Goal: Task Accomplishment & Management: Manage account settings

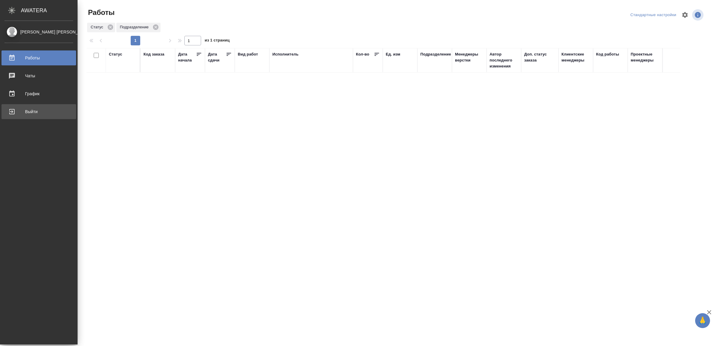
click at [21, 111] on div "Выйти" at bounding box center [38, 111] width 69 height 9
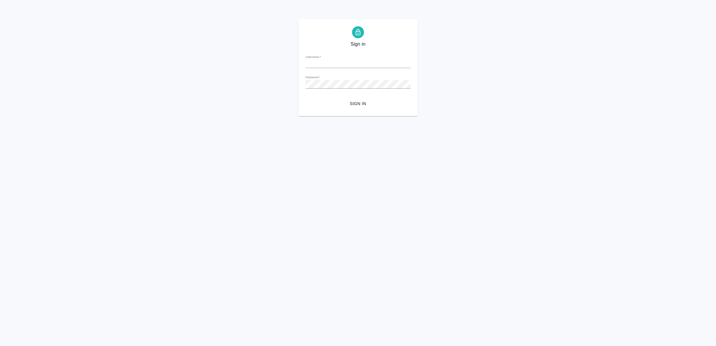
type input "[EMAIL_ADDRESS][DOMAIN_NAME]"
click at [368, 105] on span "Sign in" at bounding box center [358, 103] width 96 height 7
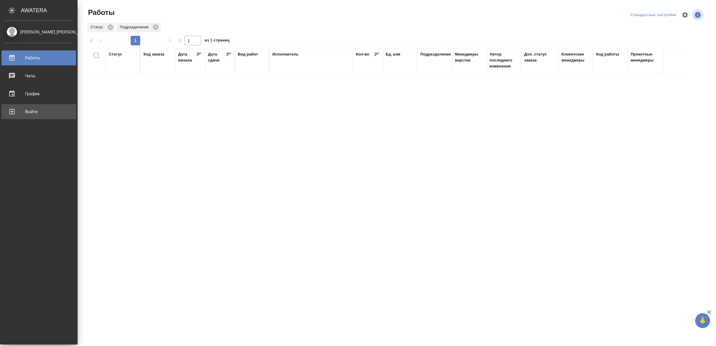
click at [24, 112] on div "Выйти" at bounding box center [38, 111] width 69 height 9
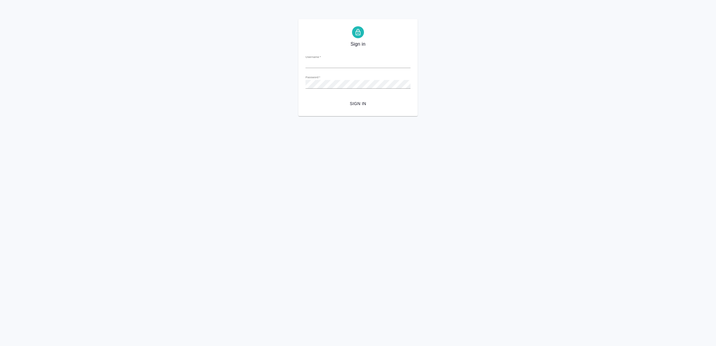
type input "[EMAIL_ADDRESS][DOMAIN_NAME]"
click at [341, 101] on span "Sign in" at bounding box center [358, 103] width 96 height 7
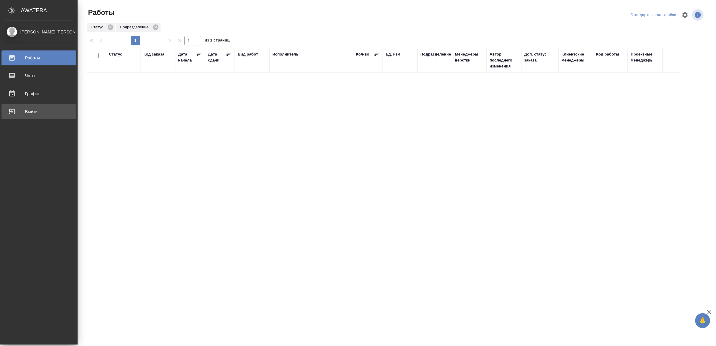
click at [26, 109] on div "Выйти" at bounding box center [38, 111] width 69 height 9
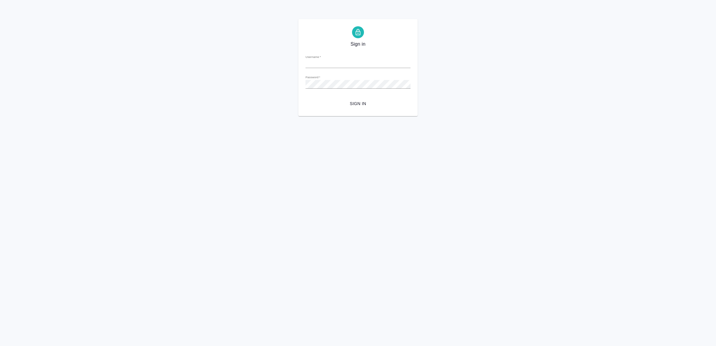
type input "v.yamkovenko@awatera.com"
click at [357, 101] on span "Sign in" at bounding box center [358, 103] width 96 height 7
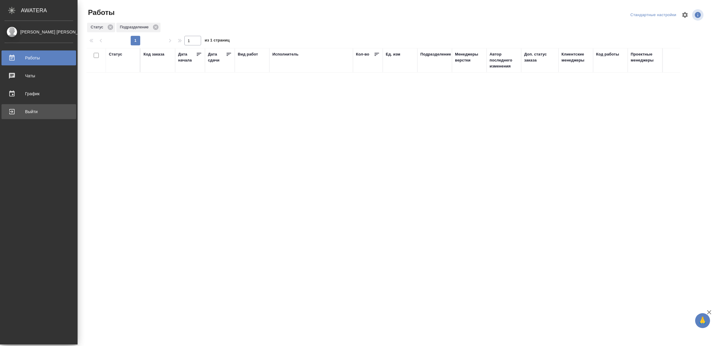
click at [24, 110] on div "Выйти" at bounding box center [38, 111] width 69 height 9
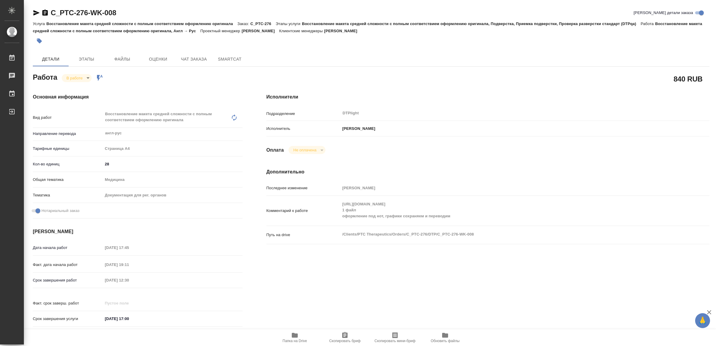
click at [298, 338] on span "Папка на Drive" at bounding box center [294, 337] width 43 height 11
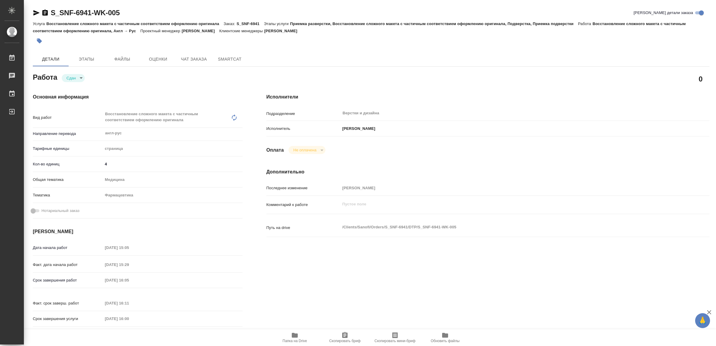
click at [297, 337] on icon "button" at bounding box center [295, 335] width 6 height 5
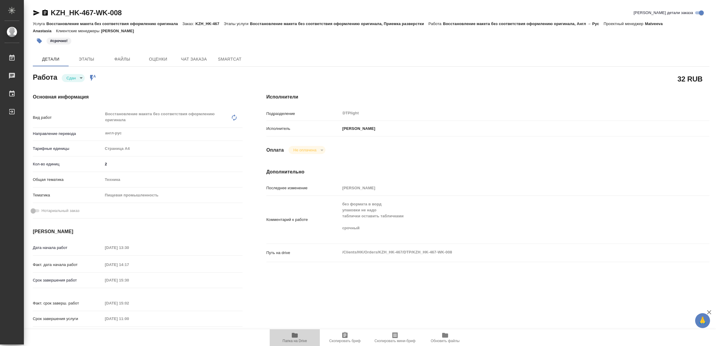
click at [290, 337] on span "Папка на Drive" at bounding box center [294, 337] width 43 height 11
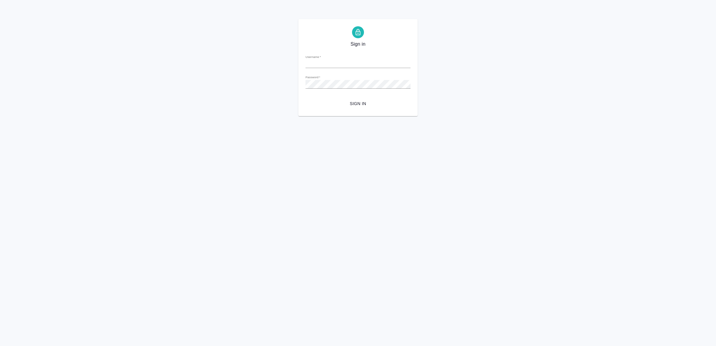
type input "[EMAIL_ADDRESS][DOMAIN_NAME]"
click at [380, 101] on button "Sign in" at bounding box center [358, 103] width 105 height 11
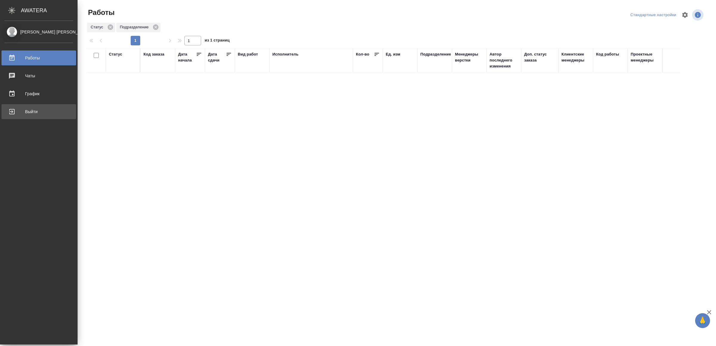
drag, startPoint x: 25, startPoint y: 108, endPoint x: 37, endPoint y: 107, distance: 11.5
click at [26, 108] on div "Выйти" at bounding box center [38, 111] width 69 height 9
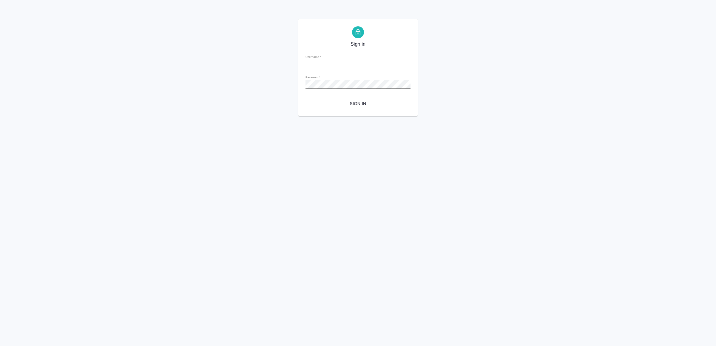
type input "v.yamkovenko@awatera.com"
click at [358, 97] on form "Username   * v.yamkovenko@awatera.com Password   * urlPath   * / Sign in" at bounding box center [358, 79] width 105 height 59
click at [362, 102] on span "Sign in" at bounding box center [358, 103] width 96 height 7
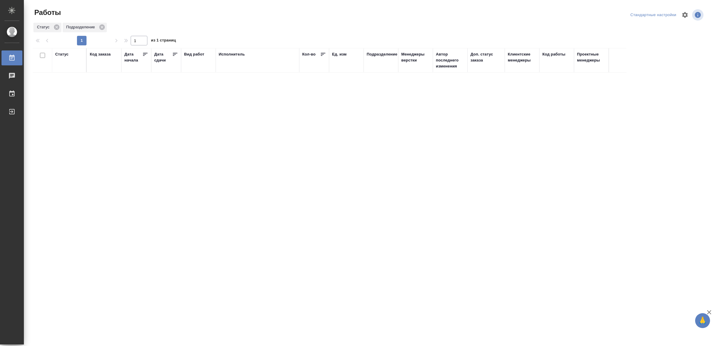
drag, startPoint x: 408, startPoint y: 149, endPoint x: 411, endPoint y: 135, distance: 13.7
drag, startPoint x: 359, startPoint y: 227, endPoint x: 359, endPoint y: 223, distance: 4.5
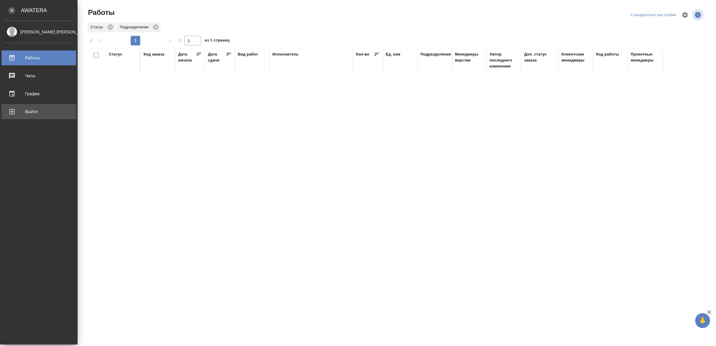
click at [26, 109] on div "Выйти" at bounding box center [38, 111] width 69 height 9
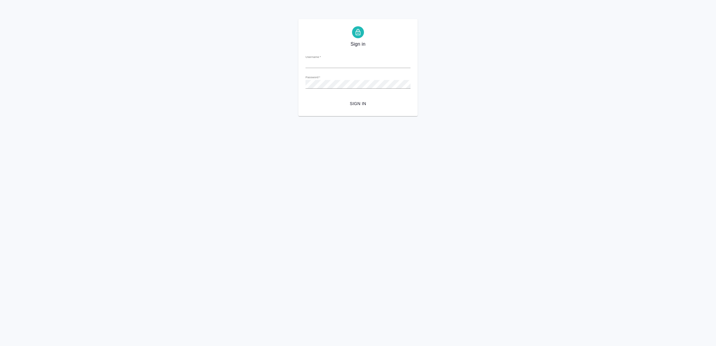
type input "v.yamkovenko@awatera.com"
click at [358, 105] on span "Sign in" at bounding box center [358, 103] width 96 height 7
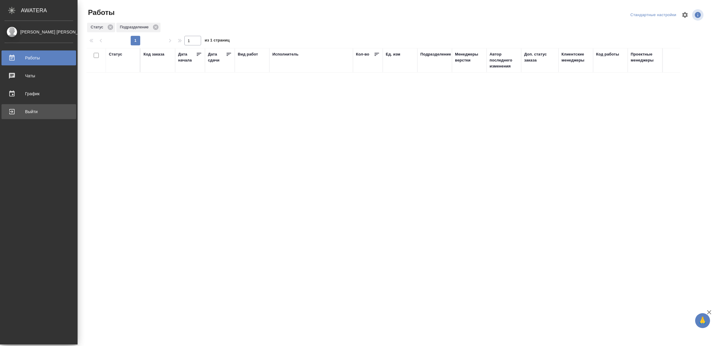
click at [21, 112] on div "Выйти" at bounding box center [38, 111] width 69 height 9
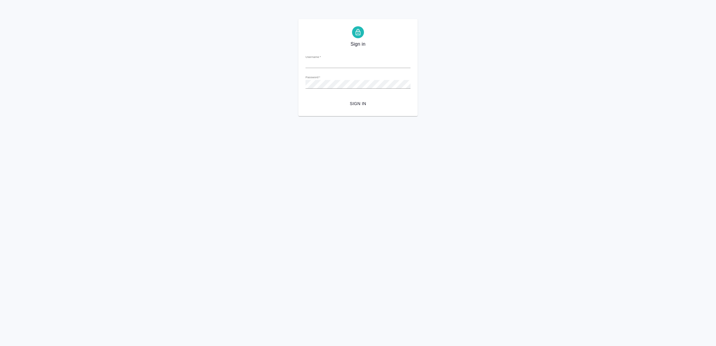
type input "[EMAIL_ADDRESS][DOMAIN_NAME]"
click at [361, 101] on span "Sign in" at bounding box center [358, 103] width 96 height 7
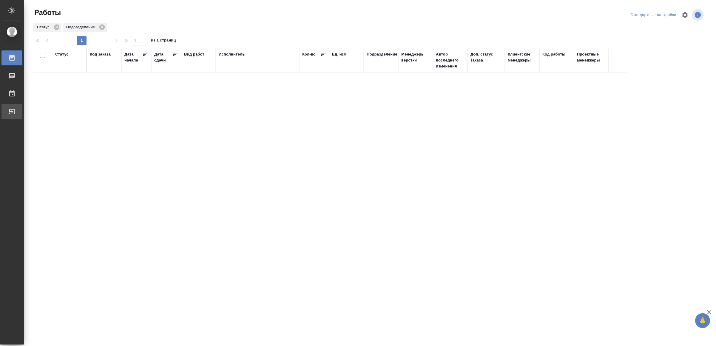
click at [12, 111] on div "Выйти" at bounding box center [4, 111] width 15 height 9
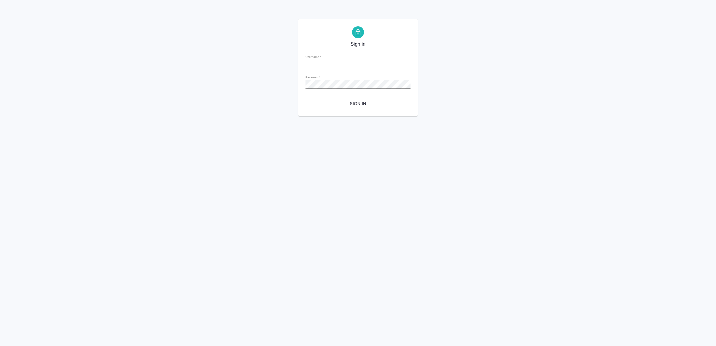
type input "v.yamkovenko@awatera.com"
click at [349, 104] on span "Sign in" at bounding box center [358, 103] width 96 height 7
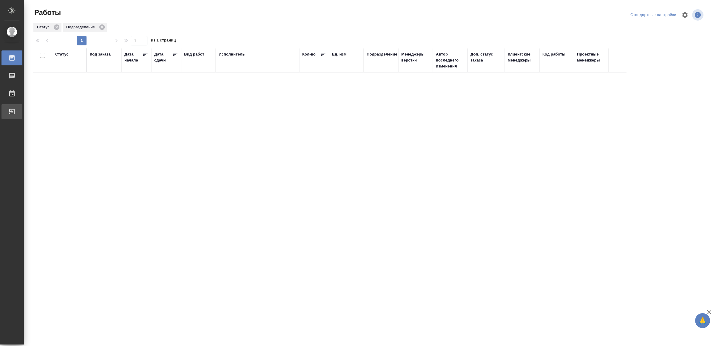
click at [9, 108] on div "Выйти" at bounding box center [4, 111] width 15 height 9
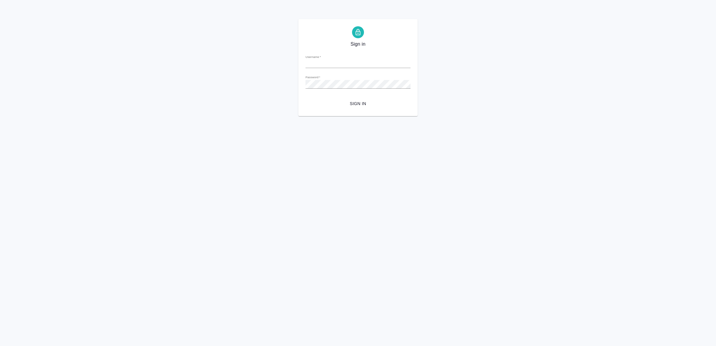
type input "[EMAIL_ADDRESS][DOMAIN_NAME]"
click at [362, 102] on span "Sign in" at bounding box center [358, 103] width 96 height 7
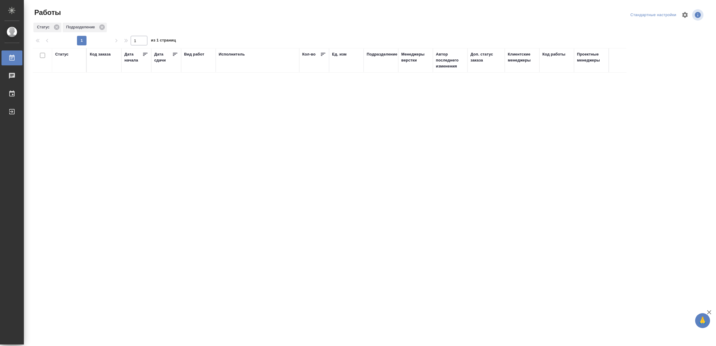
drag, startPoint x: 288, startPoint y: 266, endPoint x: 298, endPoint y: 256, distance: 14.0
drag, startPoint x: 324, startPoint y: 117, endPoint x: 327, endPoint y: 115, distance: 4.1
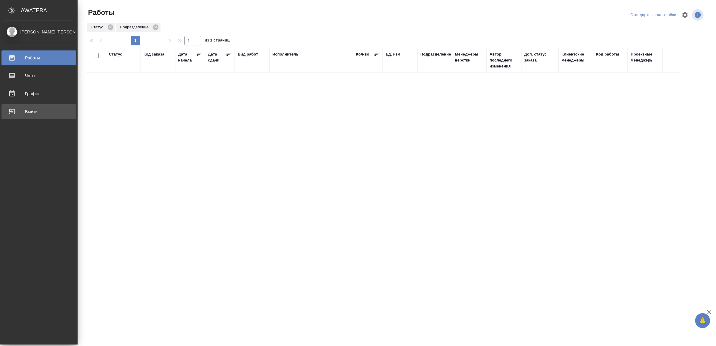
click at [17, 111] on div "Выйти" at bounding box center [38, 111] width 69 height 9
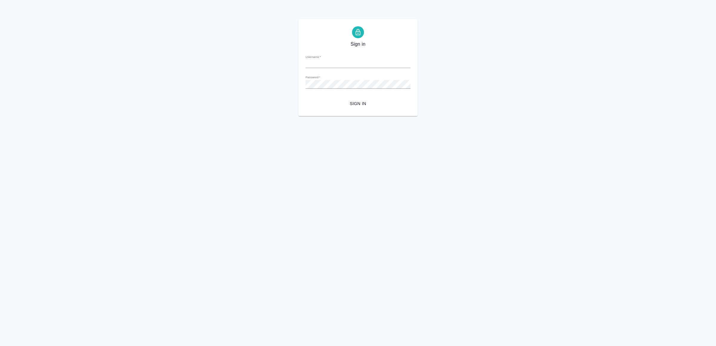
type input "v.yamkovenko@awatera.com"
click at [378, 103] on span "Sign in" at bounding box center [358, 103] width 96 height 7
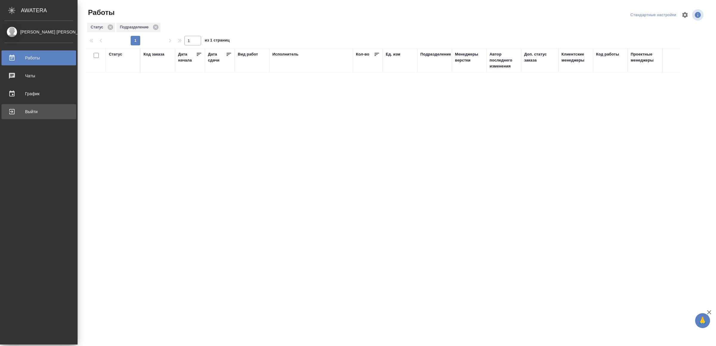
click at [27, 113] on div "Выйти" at bounding box center [38, 111] width 69 height 9
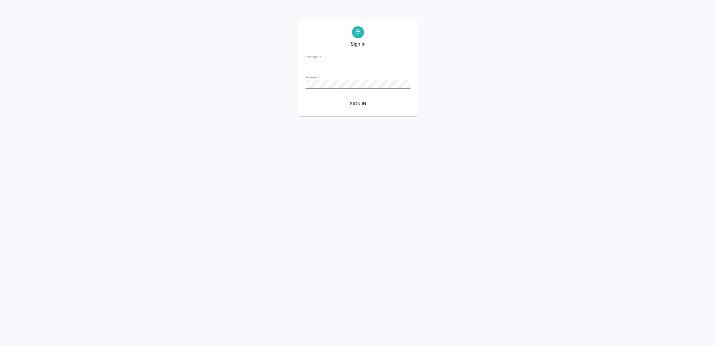
type input "[EMAIL_ADDRESS][DOMAIN_NAME]"
click at [358, 104] on span "Sign in" at bounding box center [358, 103] width 96 height 7
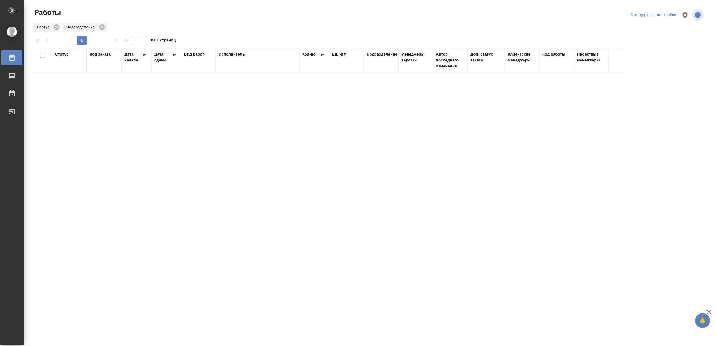
drag, startPoint x: 433, startPoint y: 218, endPoint x: 432, endPoint y: 215, distance: 3.4
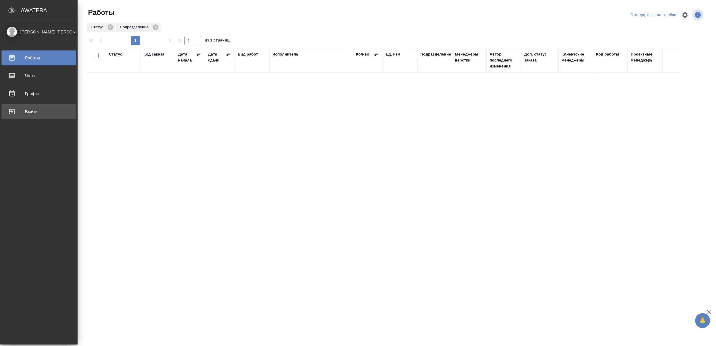
click at [21, 110] on div "Выйти" at bounding box center [38, 111] width 69 height 9
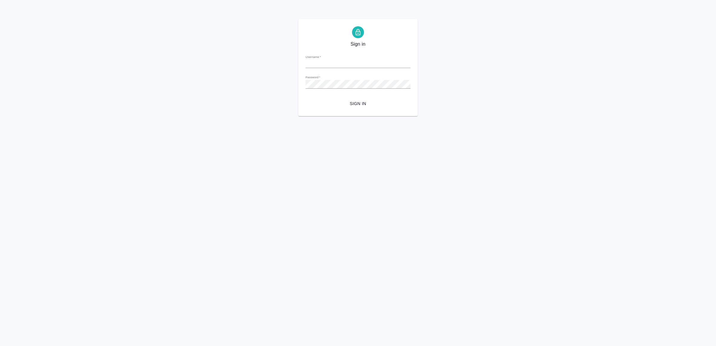
type input "[EMAIL_ADDRESS][DOMAIN_NAME]"
click at [356, 104] on span "Sign in" at bounding box center [358, 103] width 96 height 7
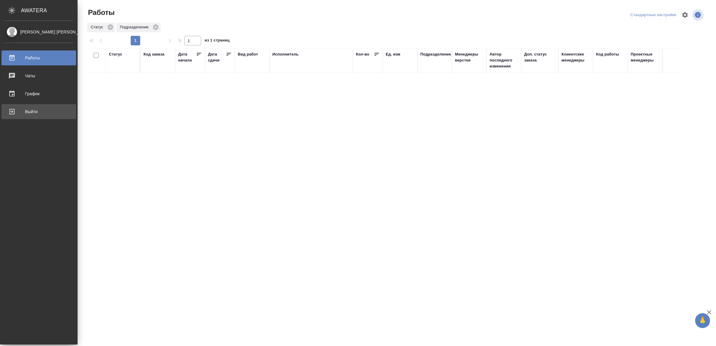
click at [23, 113] on div "Выйти" at bounding box center [38, 111] width 69 height 9
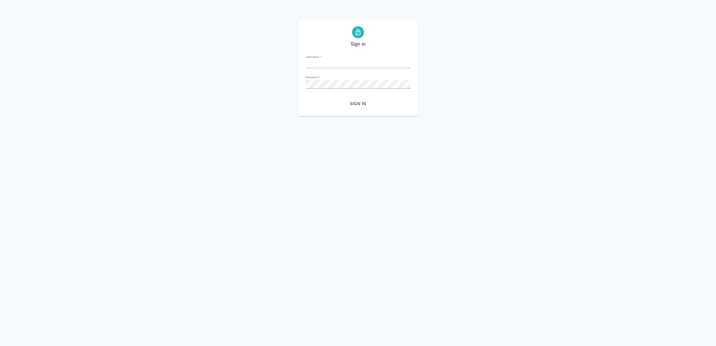
type input "[EMAIL_ADDRESS][DOMAIN_NAME]"
click at [351, 103] on span "Sign in" at bounding box center [358, 103] width 96 height 7
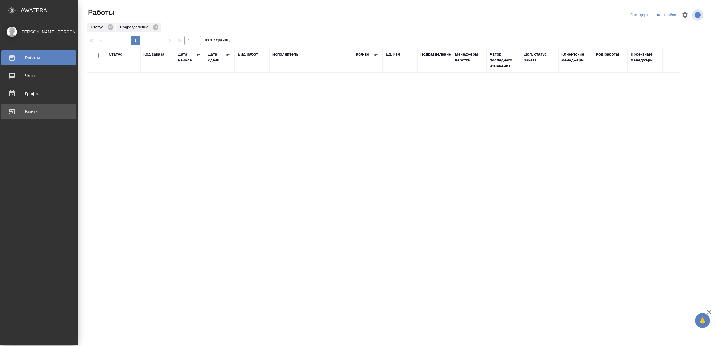
click at [15, 113] on div "Выйти" at bounding box center [38, 111] width 69 height 9
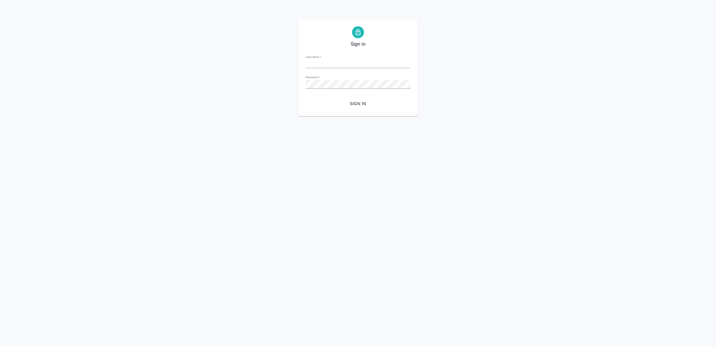
type input "[EMAIL_ADDRESS][DOMAIN_NAME]"
click at [373, 103] on span "Sign in" at bounding box center [358, 103] width 96 height 7
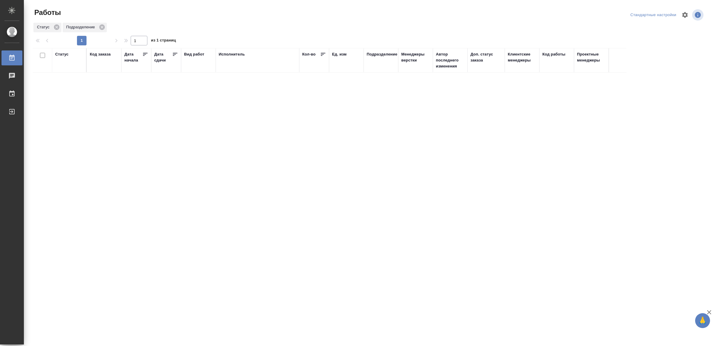
drag, startPoint x: 468, startPoint y: 195, endPoint x: 474, endPoint y: 195, distance: 6.3
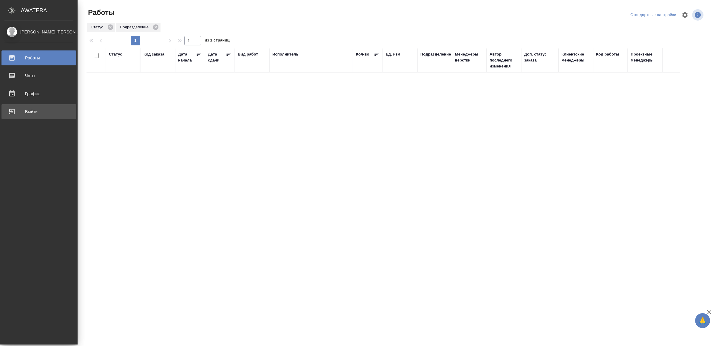
click at [29, 109] on div "Выйти" at bounding box center [38, 111] width 69 height 9
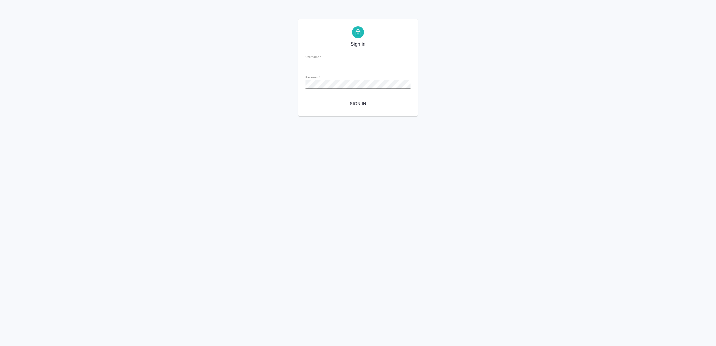
type input "[EMAIL_ADDRESS][DOMAIN_NAME]"
click at [382, 104] on span "Sign in" at bounding box center [358, 103] width 96 height 7
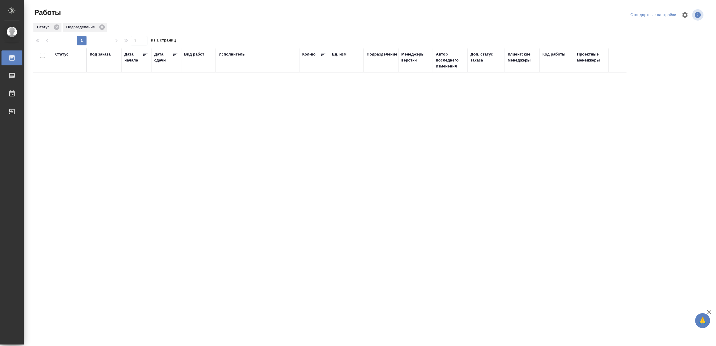
drag, startPoint x: 513, startPoint y: 281, endPoint x: 513, endPoint y: 276, distance: 5.4
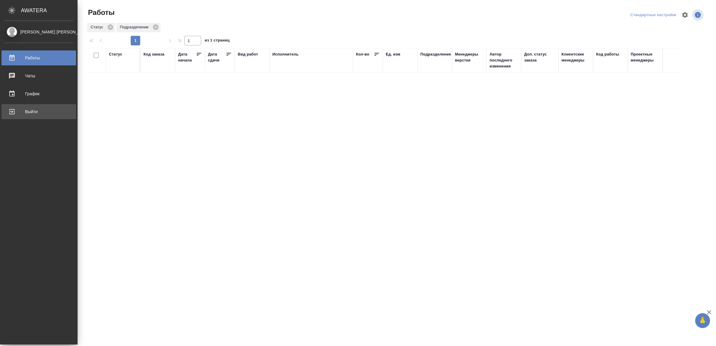
click at [17, 111] on div "Выйти" at bounding box center [38, 111] width 69 height 9
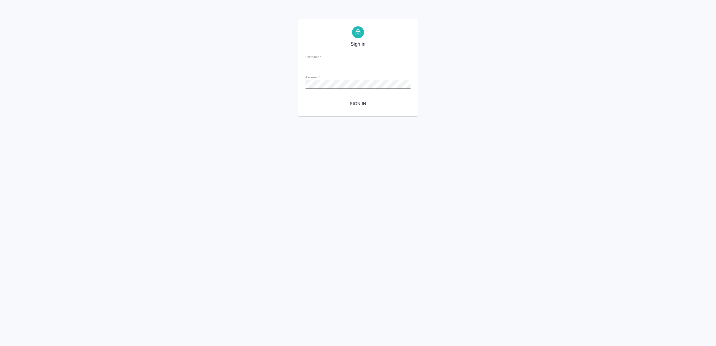
type input "[EMAIL_ADDRESS][DOMAIN_NAME]"
click at [357, 106] on span "Sign in" at bounding box center [358, 103] width 96 height 7
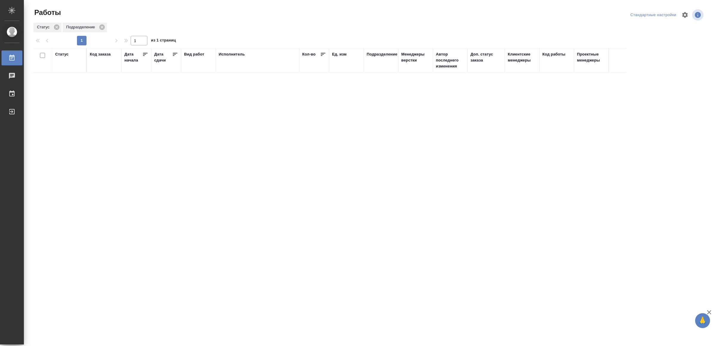
drag, startPoint x: 215, startPoint y: 161, endPoint x: 219, endPoint y: 162, distance: 4.3
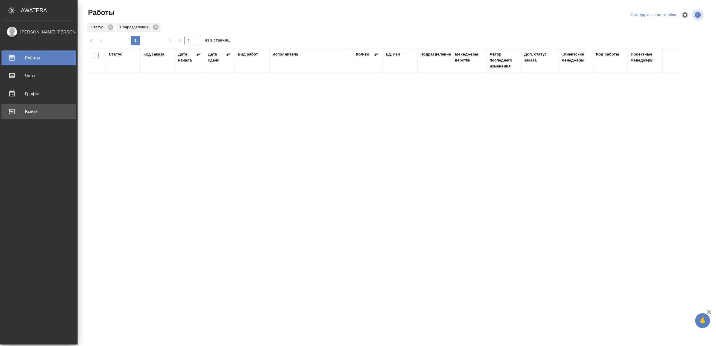
click at [17, 107] on div "Выйти" at bounding box center [38, 111] width 69 height 9
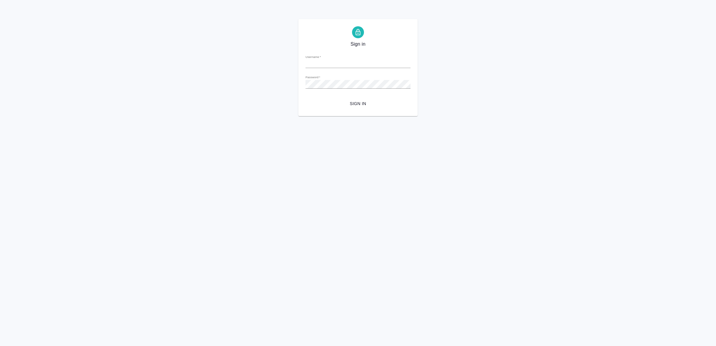
type input "v.yamkovenko@awatera.com"
click at [352, 106] on span "Sign in" at bounding box center [358, 103] width 96 height 7
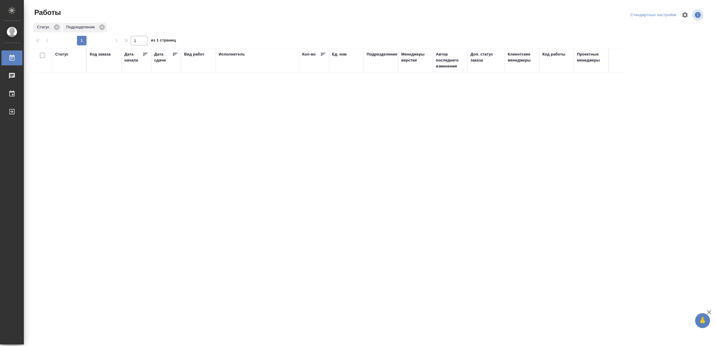
drag, startPoint x: 0, startPoint y: 0, endPoint x: 233, endPoint y: 153, distance: 278.3
drag, startPoint x: 356, startPoint y: 204, endPoint x: 357, endPoint y: 198, distance: 6.2
drag, startPoint x: 0, startPoint y: 0, endPoint x: 218, endPoint y: 163, distance: 272.1
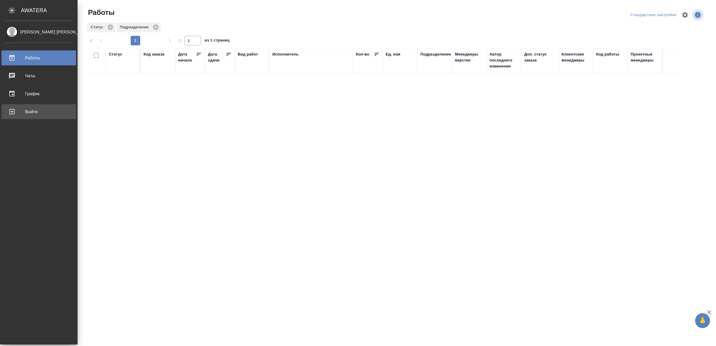
click at [23, 111] on div "Выйти" at bounding box center [38, 111] width 69 height 9
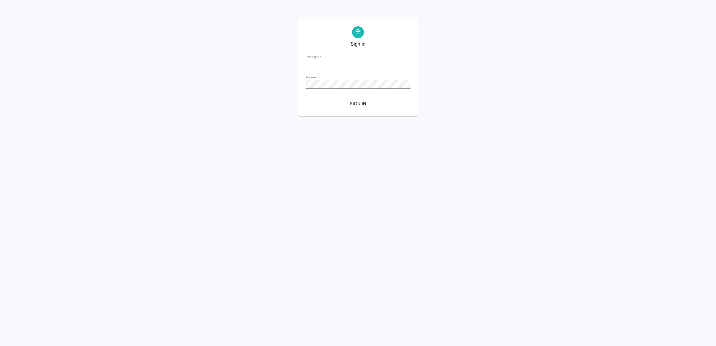
type input "v.yamkovenko@awatera.com"
click at [362, 104] on span "Sign in" at bounding box center [358, 103] width 96 height 7
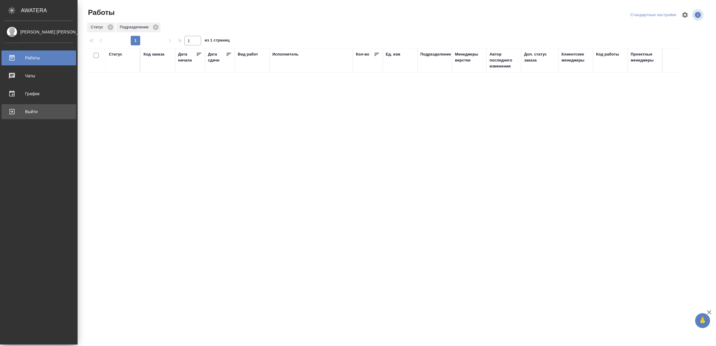
click at [31, 109] on div "Выйти" at bounding box center [38, 111] width 69 height 9
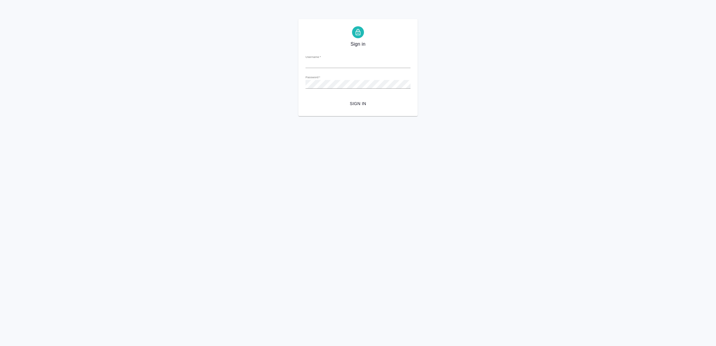
type input "v.yamkovenko@awatera.com"
click at [355, 100] on span "Sign in" at bounding box center [358, 103] width 96 height 7
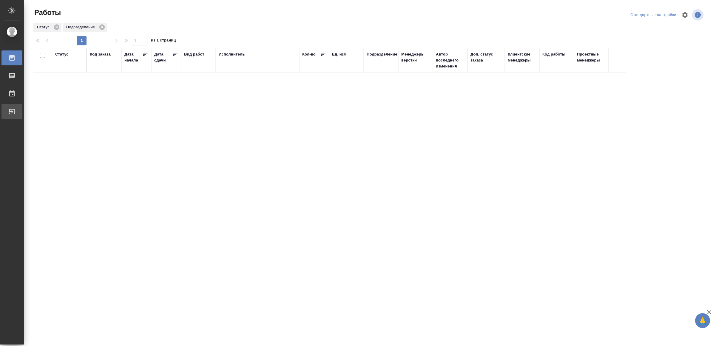
click at [12, 110] on div "Выйти" at bounding box center [4, 111] width 15 height 9
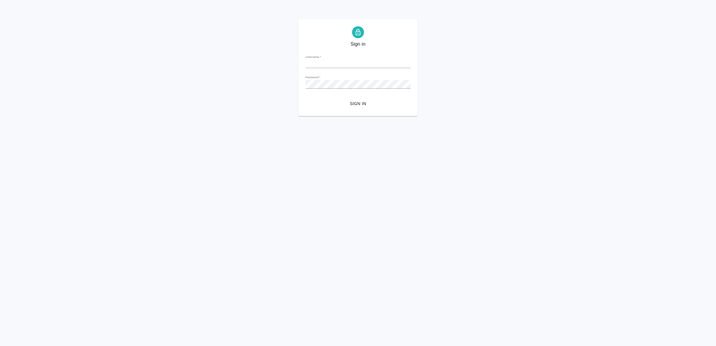
type input "[EMAIL_ADDRESS][DOMAIN_NAME]"
click at [362, 100] on span "Sign in" at bounding box center [358, 103] width 96 height 7
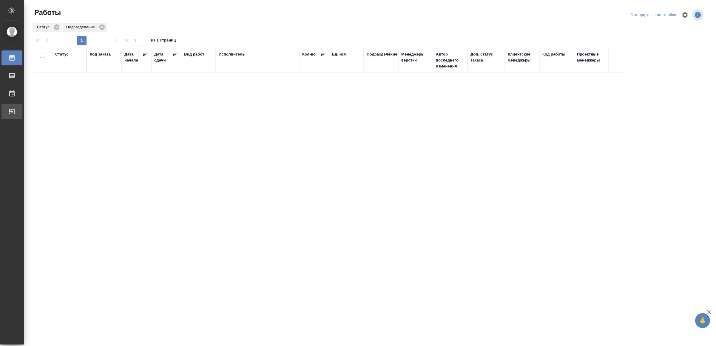
click at [12, 110] on div "Выйти" at bounding box center [4, 111] width 15 height 9
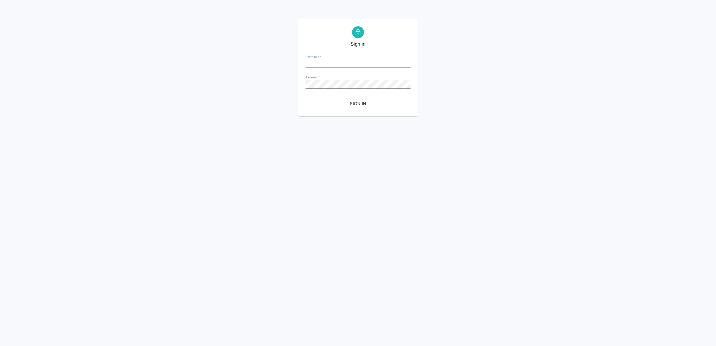
type input "[EMAIL_ADDRESS][DOMAIN_NAME]"
click at [349, 107] on span "Sign in" at bounding box center [358, 103] width 96 height 7
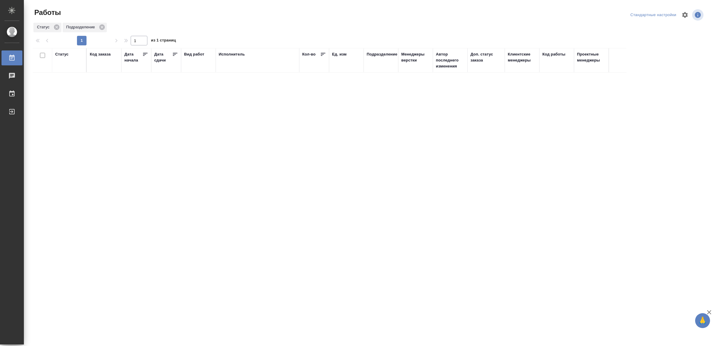
drag, startPoint x: 0, startPoint y: 0, endPoint x: 239, endPoint y: 215, distance: 321.9
click at [12, 110] on div "Выйти" at bounding box center [4, 111] width 15 height 9
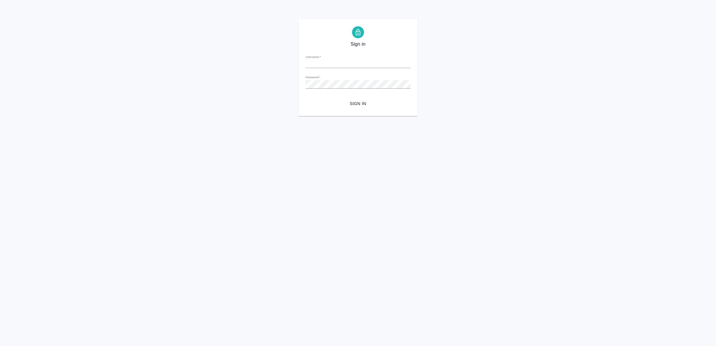
type input "[EMAIL_ADDRESS][DOMAIN_NAME]"
click at [343, 106] on span "Sign in" at bounding box center [358, 103] width 96 height 7
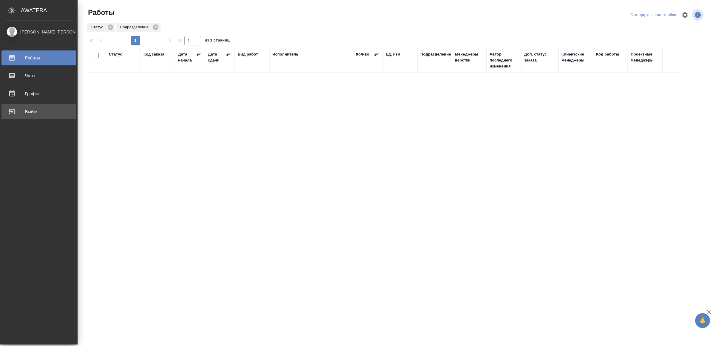
click at [19, 108] on div "Выйти" at bounding box center [38, 111] width 69 height 9
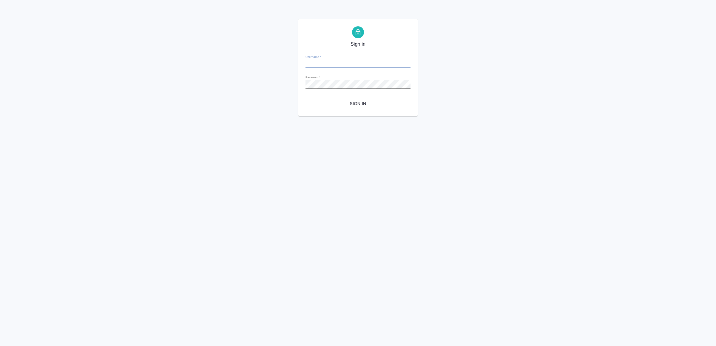
type input "v.yamkovenko@awatera.com"
click at [359, 105] on span "Sign in" at bounding box center [358, 103] width 96 height 7
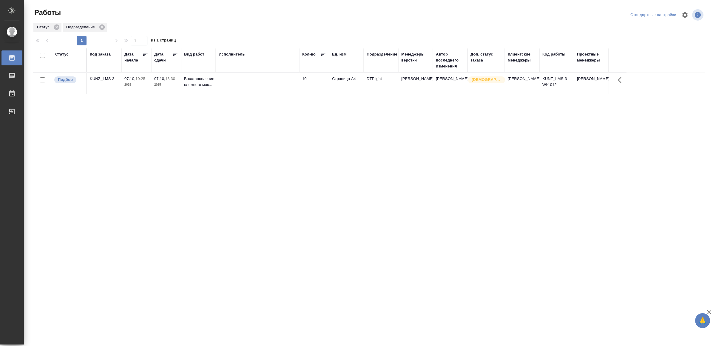
click at [257, 82] on td at bounding box center [258, 83] width 84 height 21
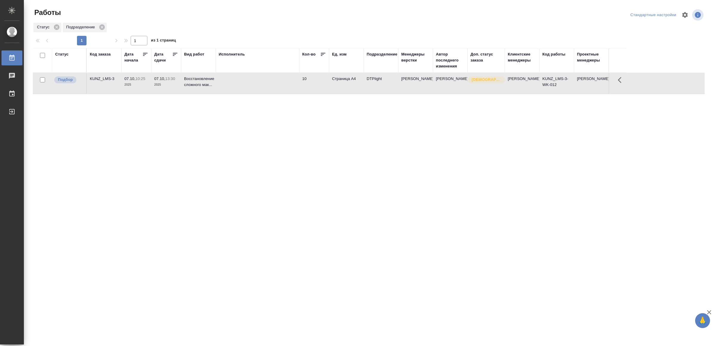
click at [257, 82] on td at bounding box center [258, 83] width 84 height 21
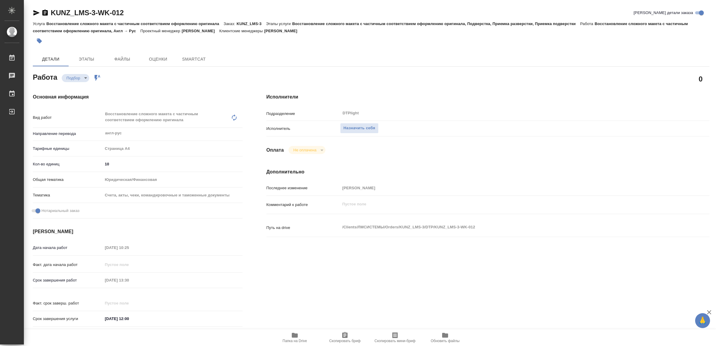
click at [296, 335] on icon "button" at bounding box center [295, 335] width 6 height 5
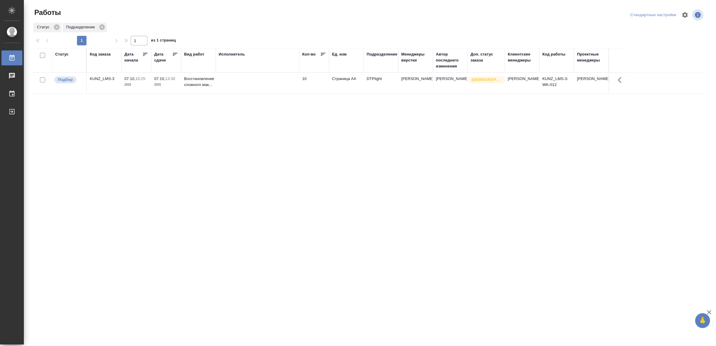
click at [256, 80] on td at bounding box center [258, 83] width 84 height 21
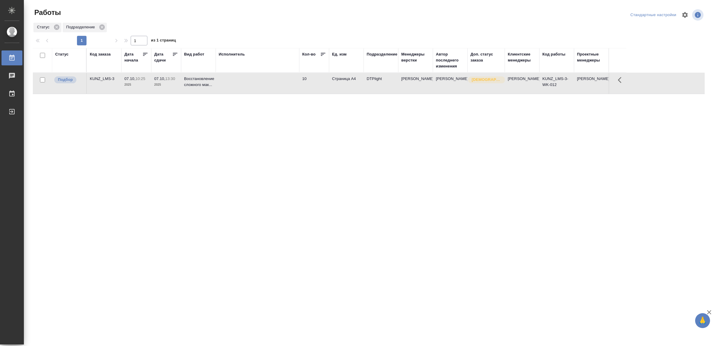
click at [256, 80] on td at bounding box center [258, 83] width 84 height 21
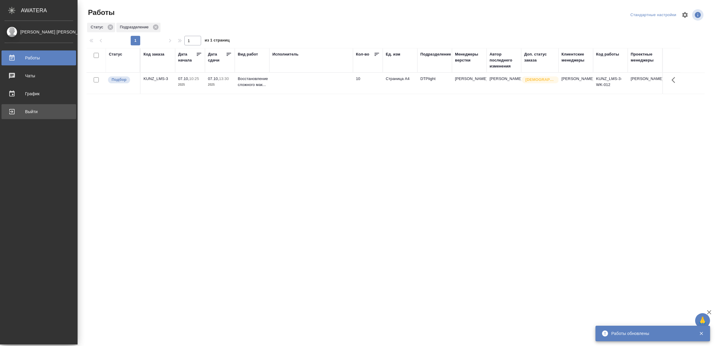
click at [24, 112] on div "Выйти" at bounding box center [38, 111] width 69 height 9
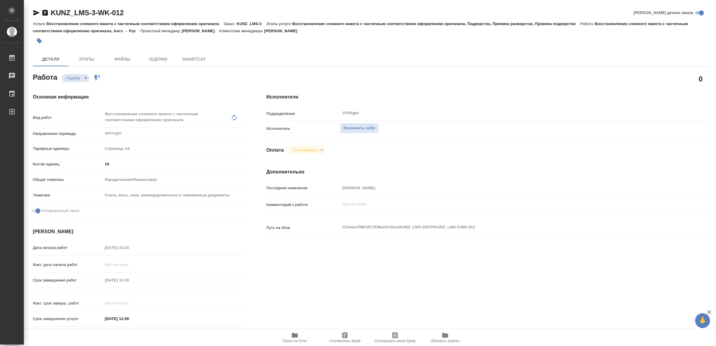
type textarea "x"
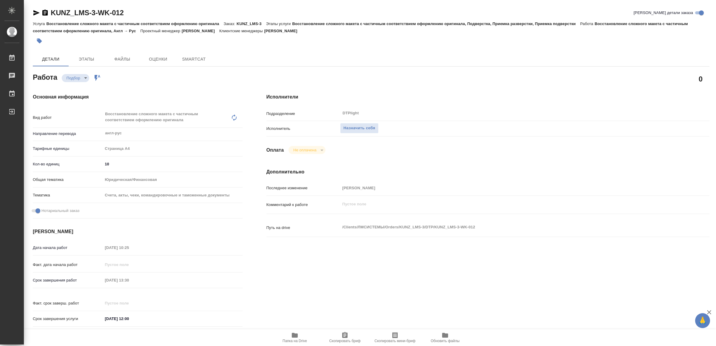
type textarea "x"
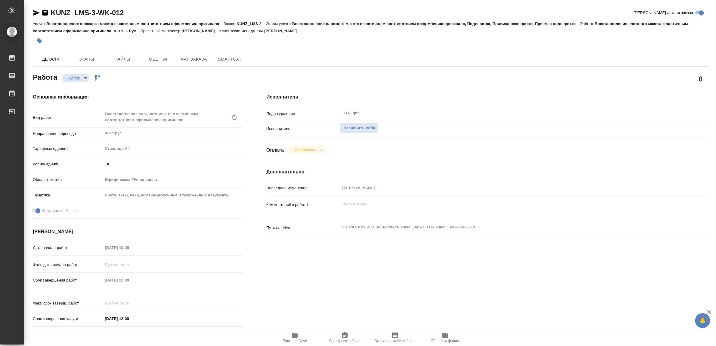
type textarea "x"
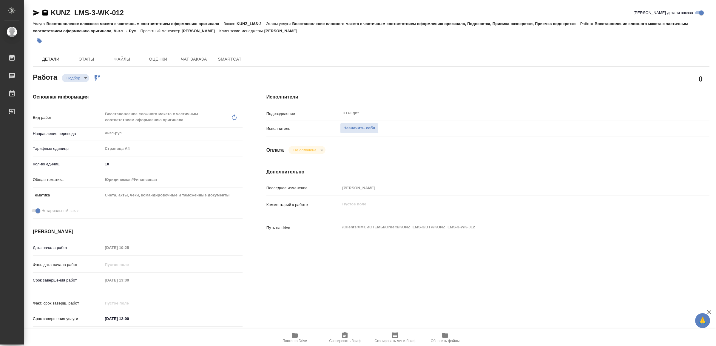
type textarea "x"
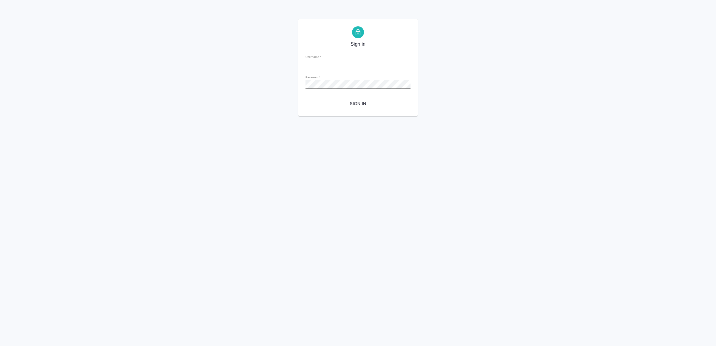
type input "v.yamkovenko@awatera.com"
click at [360, 99] on button "Sign in" at bounding box center [358, 103] width 105 height 11
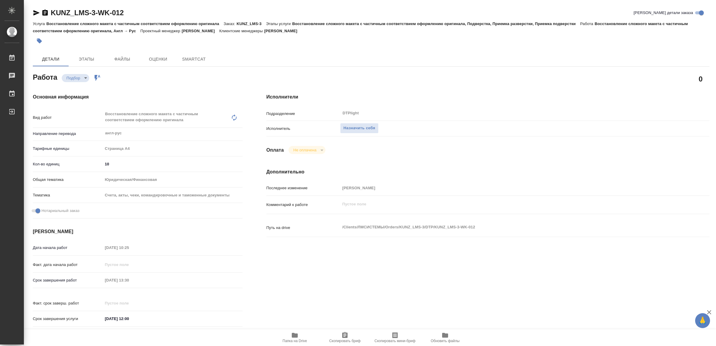
type textarea "x"
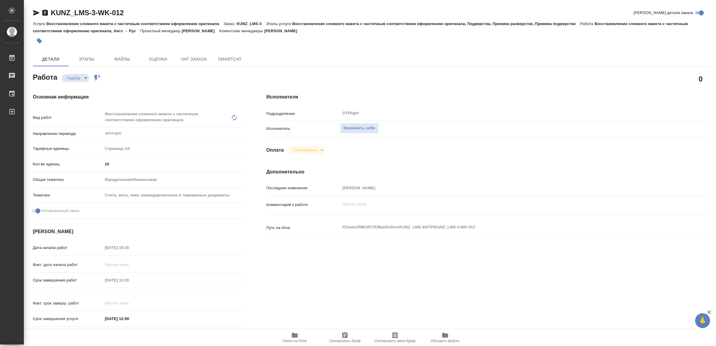
type textarea "x"
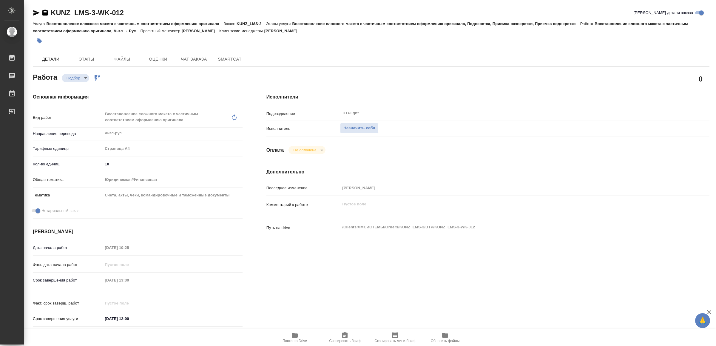
type textarea "x"
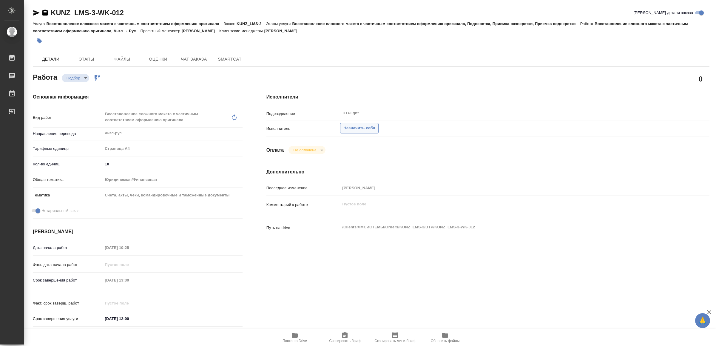
click at [361, 129] on span "Назначить себя" at bounding box center [360, 128] width 32 height 7
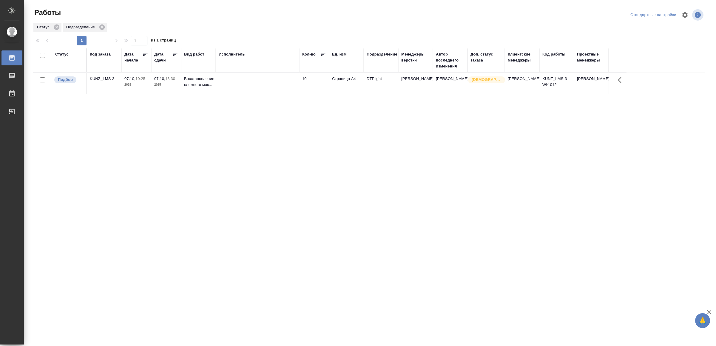
drag, startPoint x: 250, startPoint y: 183, endPoint x: 253, endPoint y: 176, distance: 8.0
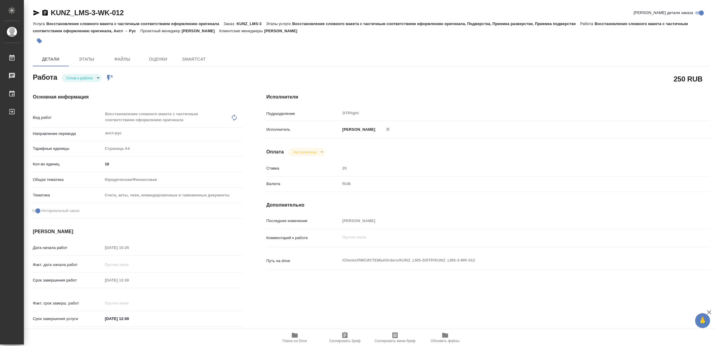
type textarea "x"
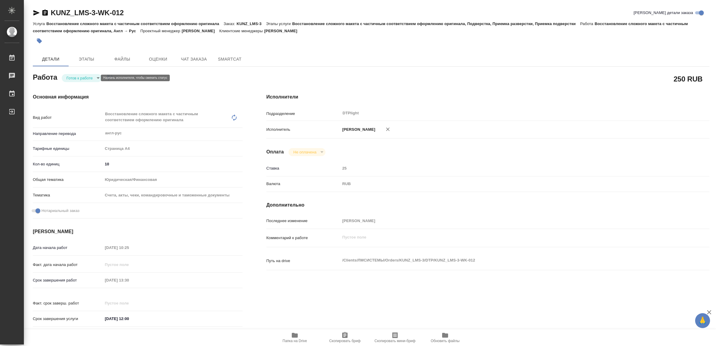
click at [75, 76] on body "🙏 .cls-1 fill:#fff; AWATERA Yamkovenko Vera Работы Чаты График Выйти KUNZ_LMS-3…" at bounding box center [358, 173] width 716 height 346
click at [75, 76] on button "В работе" at bounding box center [77, 78] width 20 height 7
type textarea "x"
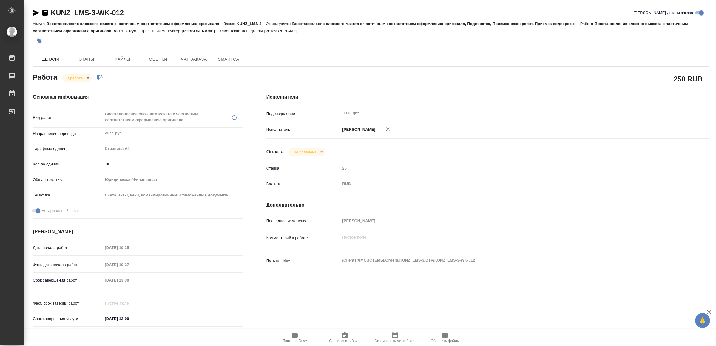
type textarea "x"
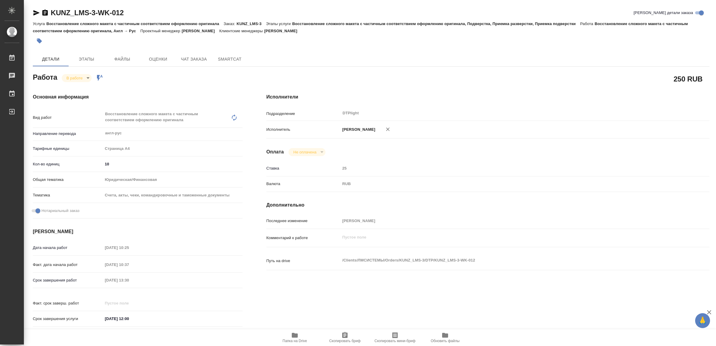
type textarea "x"
click at [33, 12] on icon "button" at bounding box center [36, 12] width 6 height 5
type textarea "x"
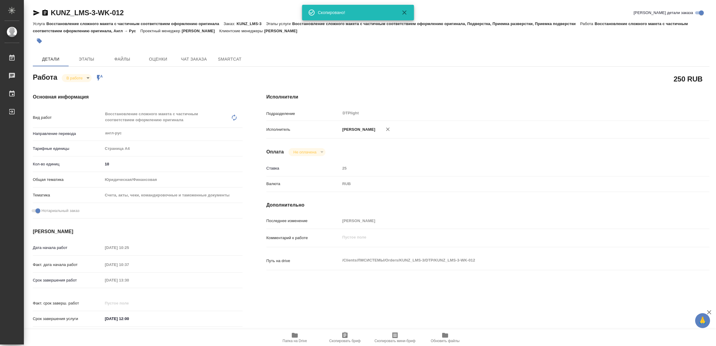
type textarea "x"
click at [297, 335] on icon "button" at bounding box center [295, 335] width 6 height 5
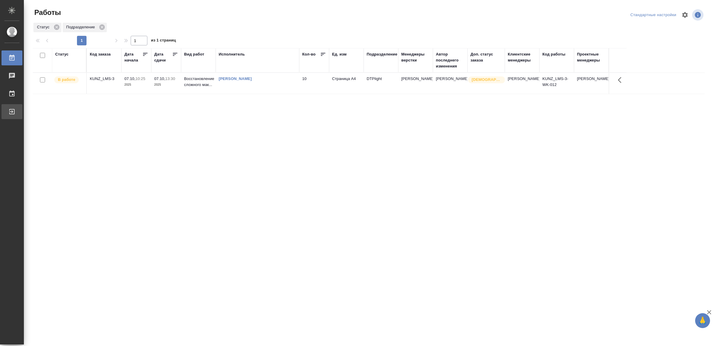
click at [12, 109] on div "Выйти" at bounding box center [4, 111] width 15 height 9
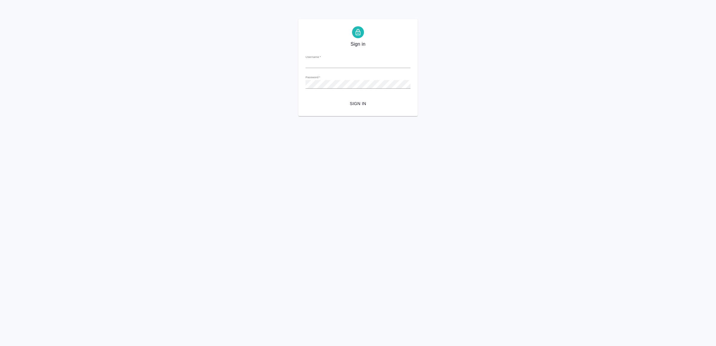
type input "[EMAIL_ADDRESS][DOMAIN_NAME]"
click at [356, 99] on button "Sign in" at bounding box center [358, 103] width 105 height 11
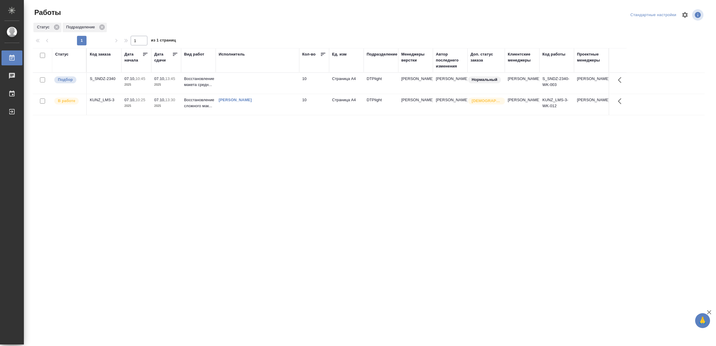
click at [257, 88] on td at bounding box center [258, 83] width 84 height 21
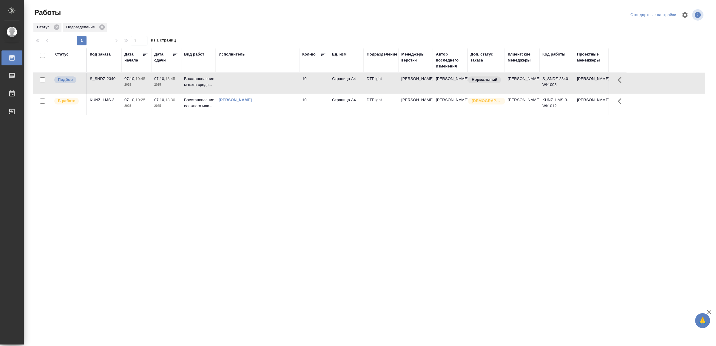
click at [257, 88] on td at bounding box center [258, 83] width 84 height 21
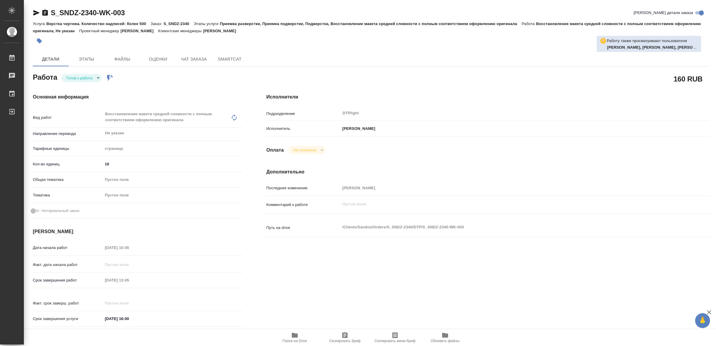
click at [293, 336] on icon "button" at bounding box center [295, 335] width 6 height 5
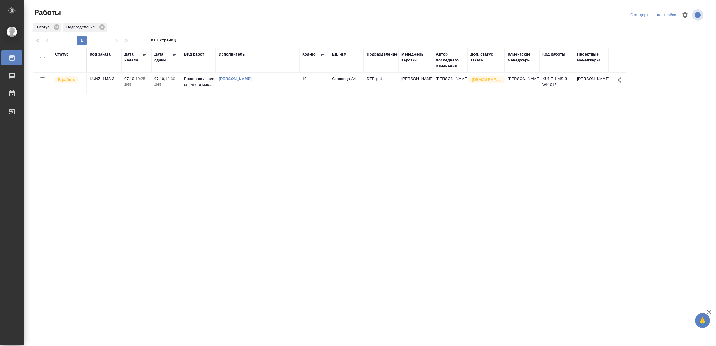
drag, startPoint x: 176, startPoint y: 179, endPoint x: 182, endPoint y: 177, distance: 6.4
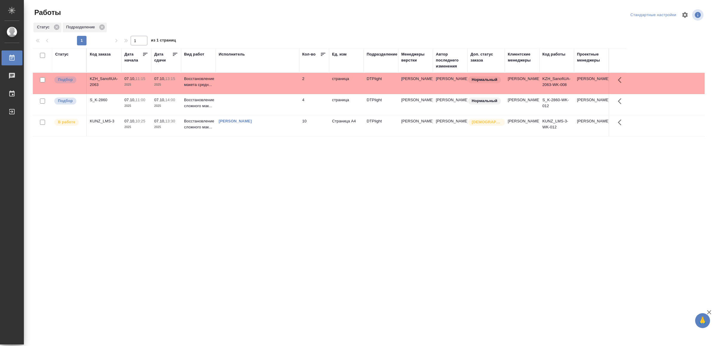
click at [236, 89] on td at bounding box center [258, 83] width 84 height 21
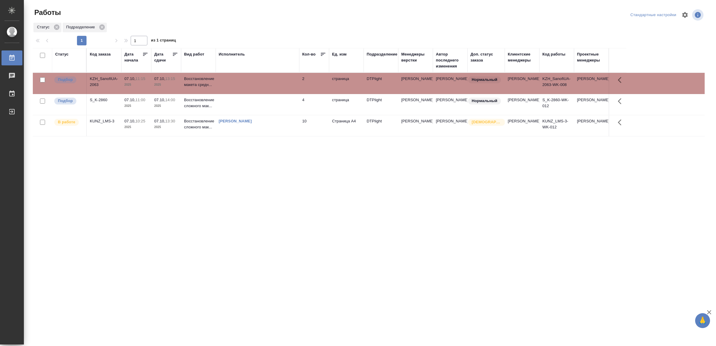
click at [236, 89] on td at bounding box center [258, 83] width 84 height 21
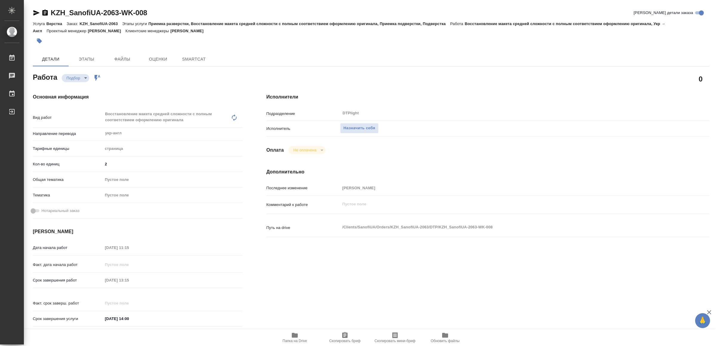
type textarea "x"
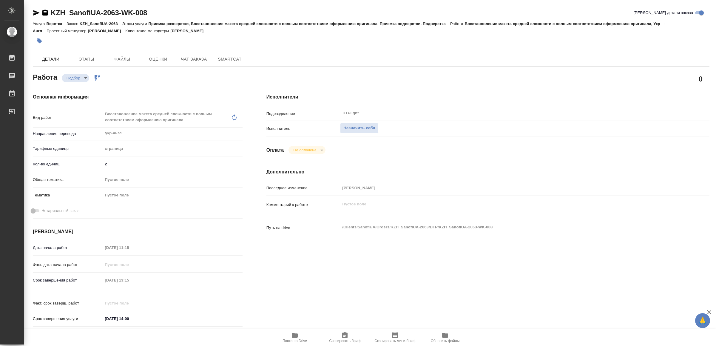
click at [291, 337] on icon "button" at bounding box center [294, 335] width 7 height 7
type textarea "x"
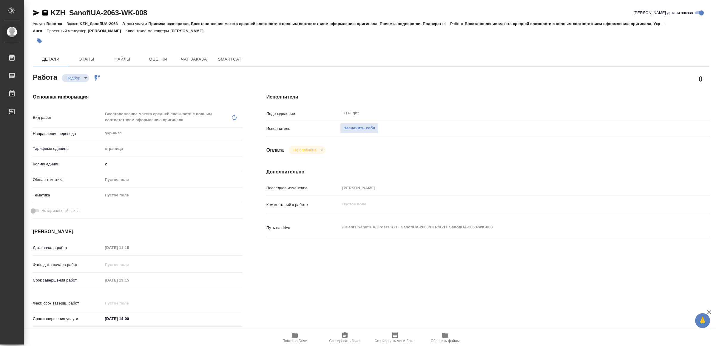
type textarea "x"
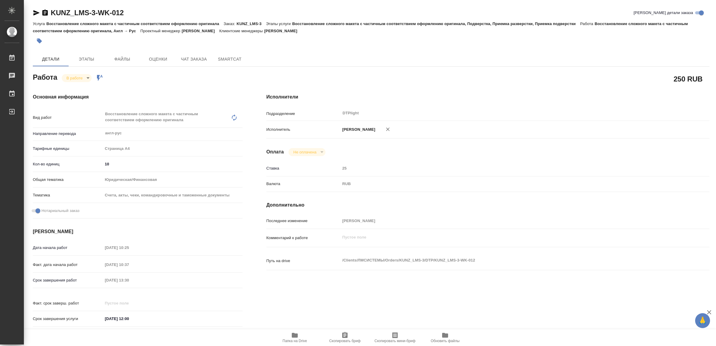
click at [34, 13] on icon "button" at bounding box center [36, 12] width 7 height 7
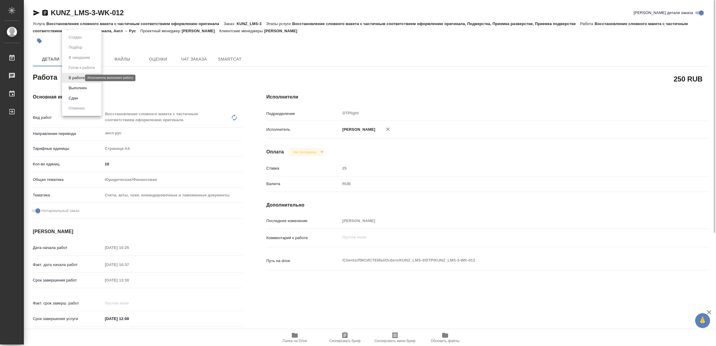
click at [78, 77] on body "🙏 .cls-1 fill:#fff; AWATERA Yamkovenko Vera Работы 0 Чаты График Выйти KUNZ_LMS…" at bounding box center [358, 173] width 716 height 346
click at [87, 85] on button "Выполнен" at bounding box center [78, 88] width 22 height 7
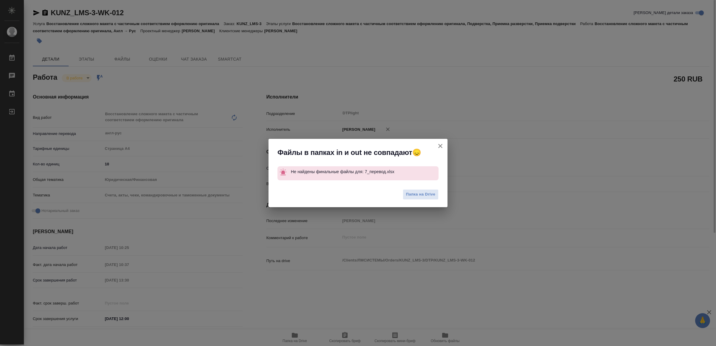
type textarea "x"
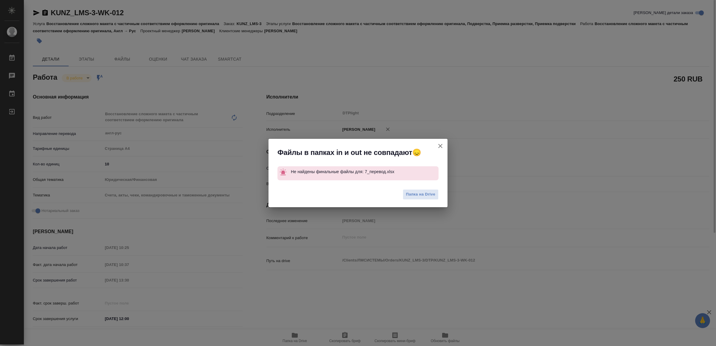
click at [441, 145] on icon "button" at bounding box center [440, 146] width 4 height 4
type textarea "x"
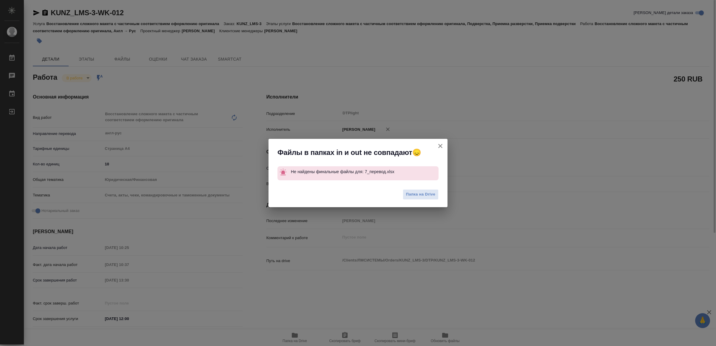
type textarea "x"
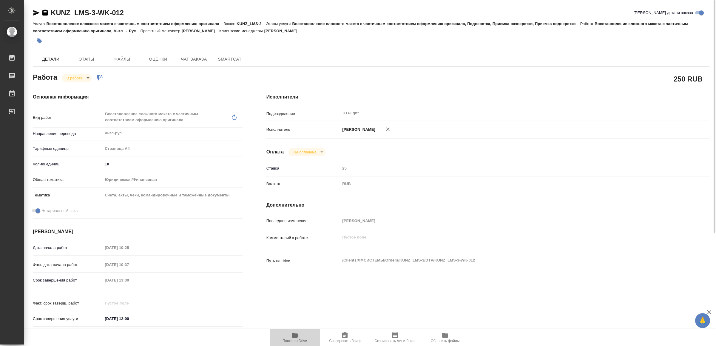
click at [295, 337] on icon "button" at bounding box center [295, 335] width 6 height 5
click at [34, 13] on icon "button" at bounding box center [36, 12] width 7 height 7
click at [81, 76] on body "🙏 .cls-1 fill:#fff; AWATERA Yamkovenko Vera Работы 0 Чаты График Выйти KUNZ_LMS…" at bounding box center [358, 173] width 716 height 346
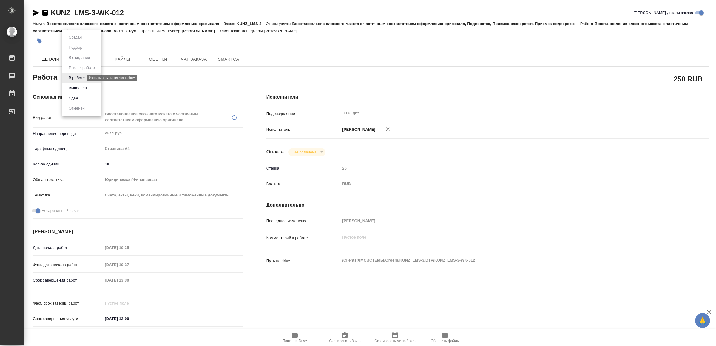
click at [81, 78] on button "В работе" at bounding box center [77, 78] width 20 height 7
click at [78, 75] on body "🙏 .cls-1 fill:#fff; AWATERA Yamkovenko Vera Работы 0 Чаты График Выйти KUNZ_LMS…" at bounding box center [358, 173] width 716 height 346
click at [80, 86] on button "Выполнен" at bounding box center [78, 88] width 22 height 7
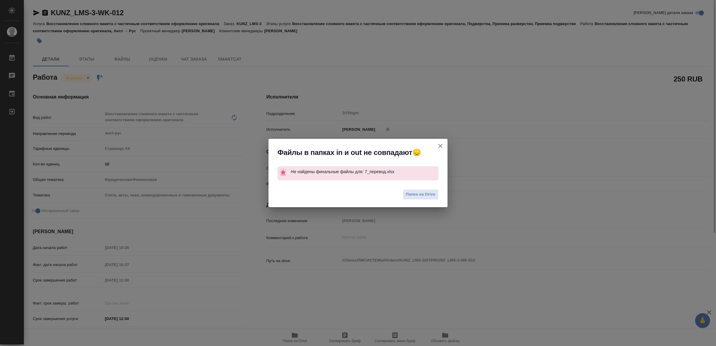
type textarea "x"
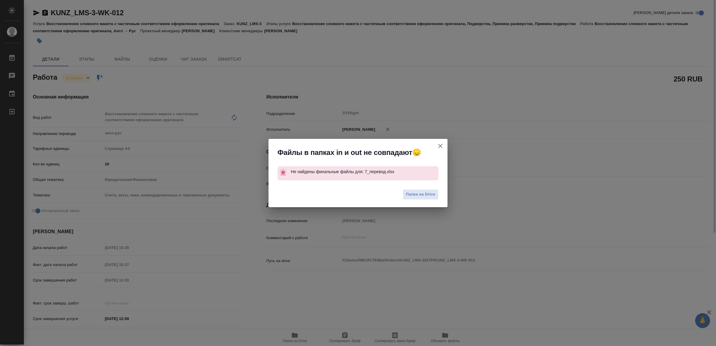
click at [441, 145] on icon "button" at bounding box center [440, 146] width 4 height 4
type textarea "x"
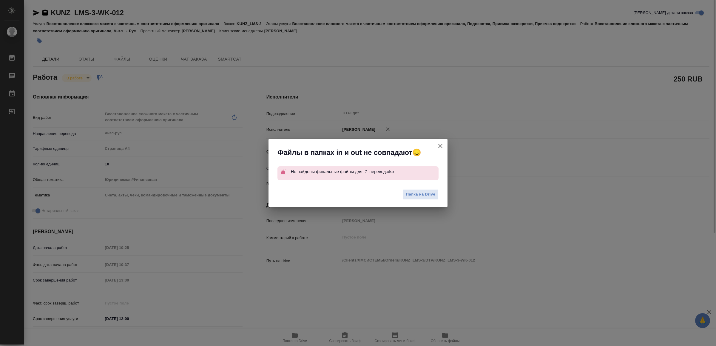
type textarea "x"
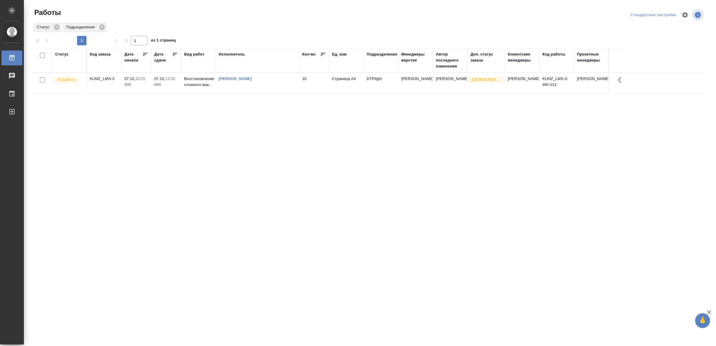
drag, startPoint x: 141, startPoint y: 178, endPoint x: 143, endPoint y: 172, distance: 6.8
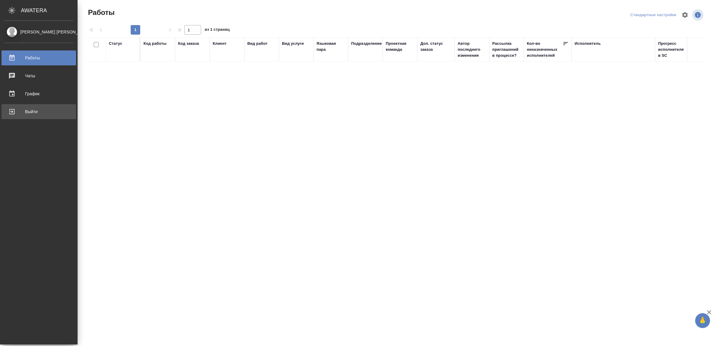
click at [18, 110] on div "Выйти" at bounding box center [38, 111] width 69 height 9
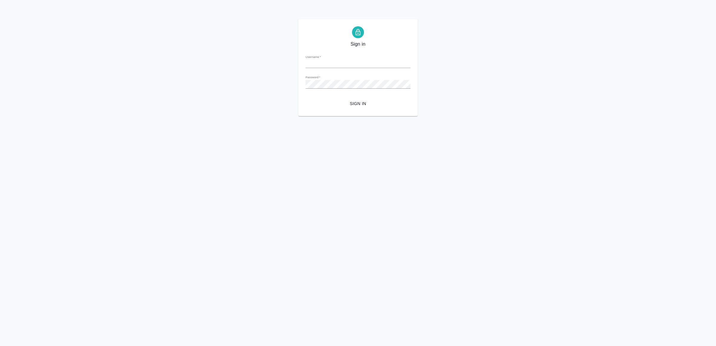
type input "[EMAIL_ADDRESS][DOMAIN_NAME]"
click at [376, 99] on button "Sign in" at bounding box center [358, 103] width 105 height 11
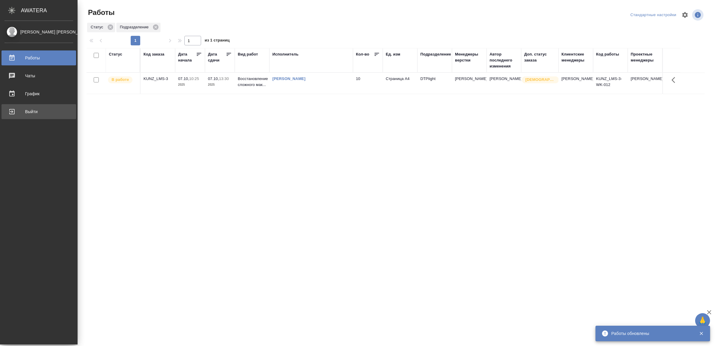
click at [13, 110] on div "Выйти" at bounding box center [38, 111] width 69 height 9
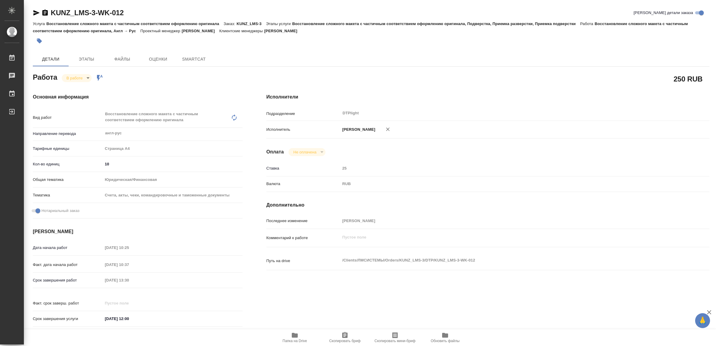
type textarea "x"
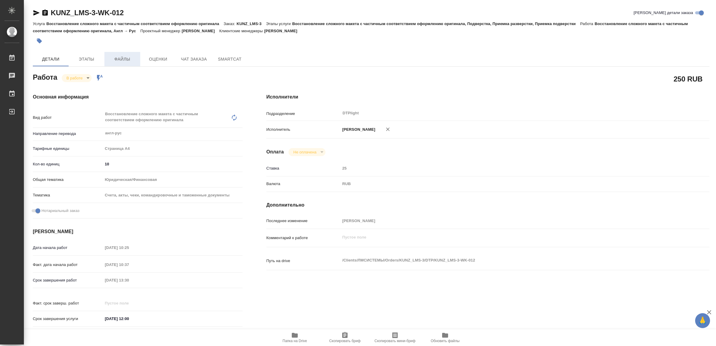
type textarea "x"
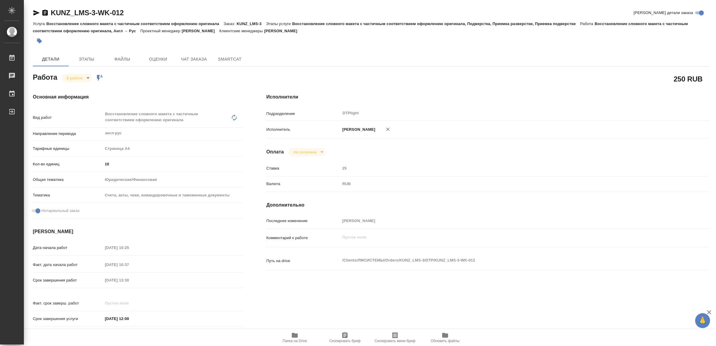
type textarea "x"
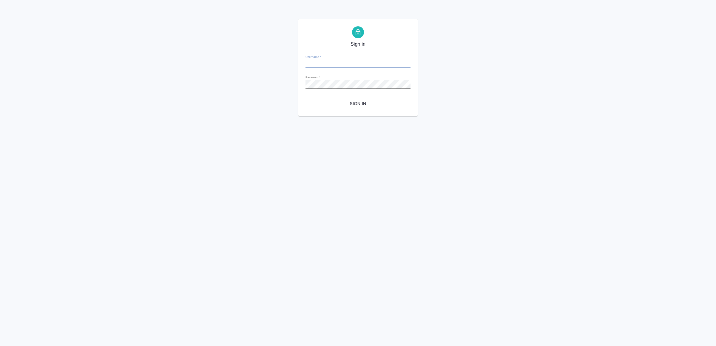
type input "[EMAIL_ADDRESS][DOMAIN_NAME]"
click at [364, 100] on span "Sign in" at bounding box center [358, 103] width 96 height 7
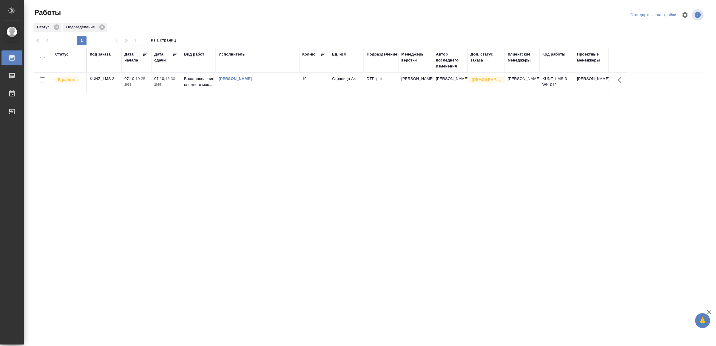
click at [277, 89] on td "[PERSON_NAME]" at bounding box center [258, 83] width 84 height 21
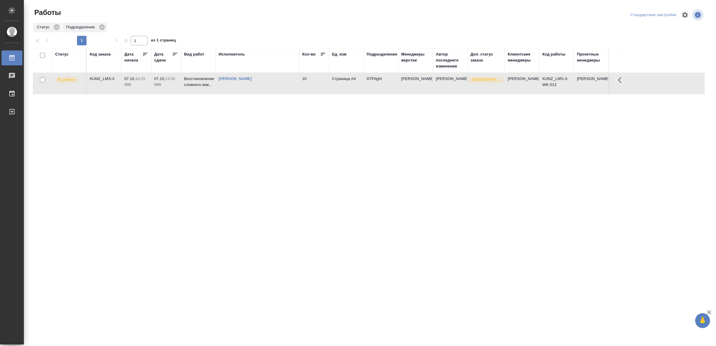
click at [277, 89] on td "[PERSON_NAME]" at bounding box center [258, 83] width 84 height 21
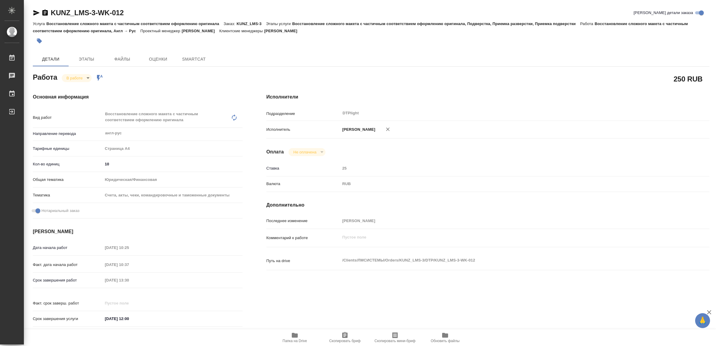
type textarea "x"
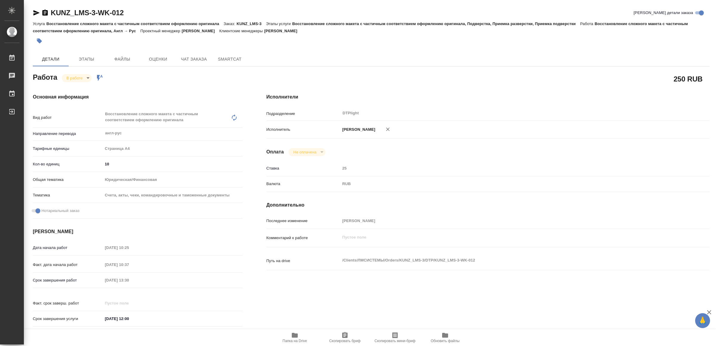
type textarea "x"
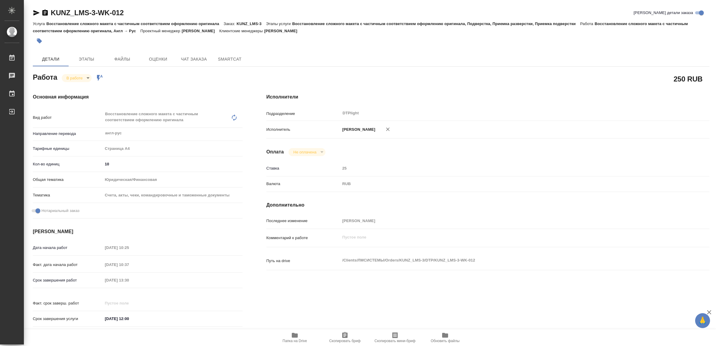
click at [84, 77] on body "🙏 .cls-1 fill:#fff; AWATERA Yamkovenko Vera Работы Чаты График Выйти KUNZ_LMS-3…" at bounding box center [358, 173] width 716 height 346
type textarea "x"
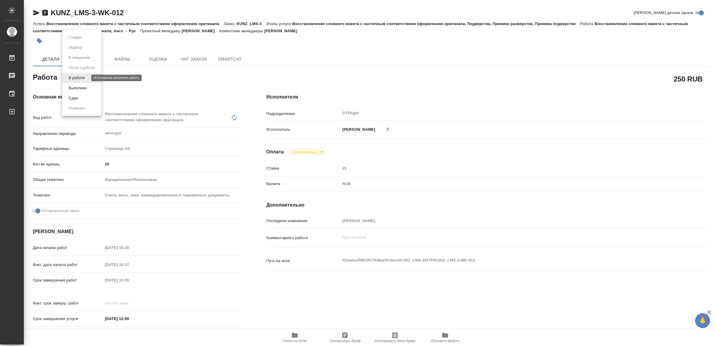
type textarea "x"
click at [79, 87] on button "Выполнен" at bounding box center [78, 88] width 22 height 7
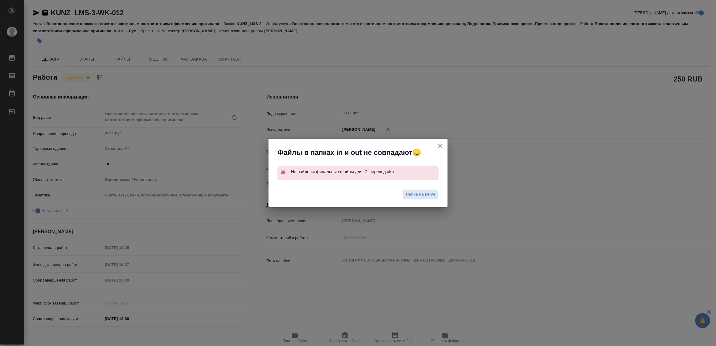
type textarea "x"
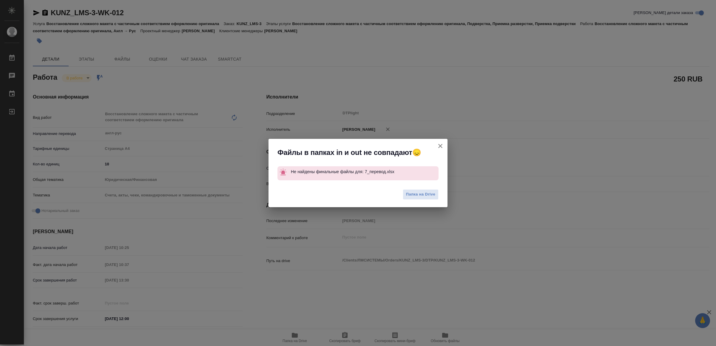
click at [442, 144] on icon "button" at bounding box center [440, 145] width 7 height 7
type textarea "x"
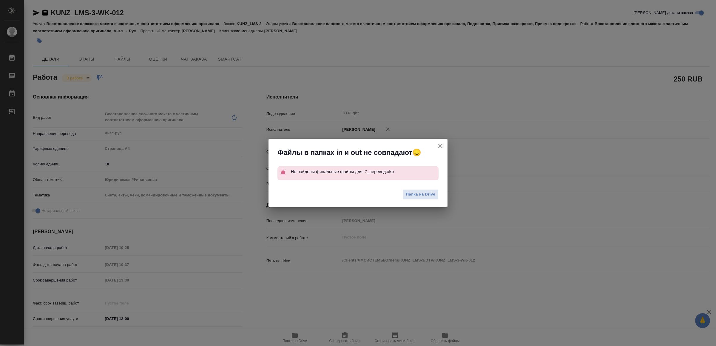
type textarea "x"
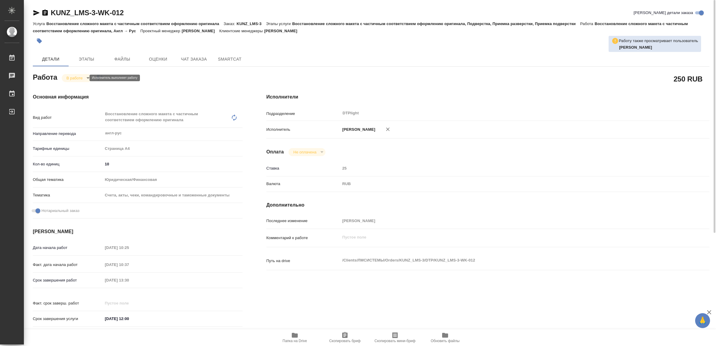
click at [76, 78] on body "🙏 .cls-1 fill:#fff; AWATERA Yamkovenko Vera Работы 0 Чаты График Выйти KUNZ_LMS…" at bounding box center [358, 173] width 716 height 346
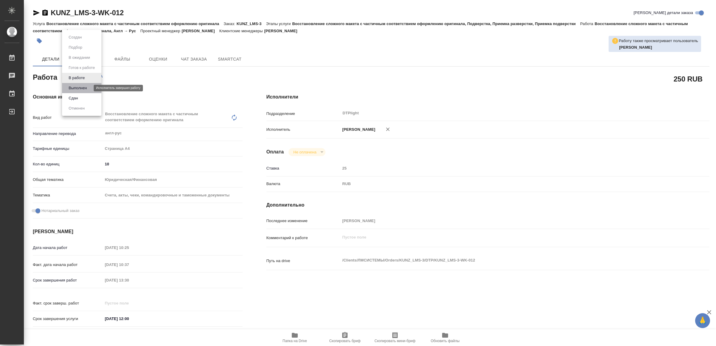
click at [85, 85] on button "Выполнен" at bounding box center [78, 88] width 22 height 7
type textarea "x"
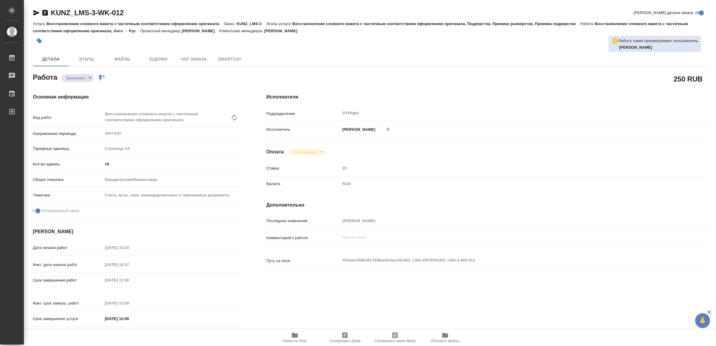
type textarea "x"
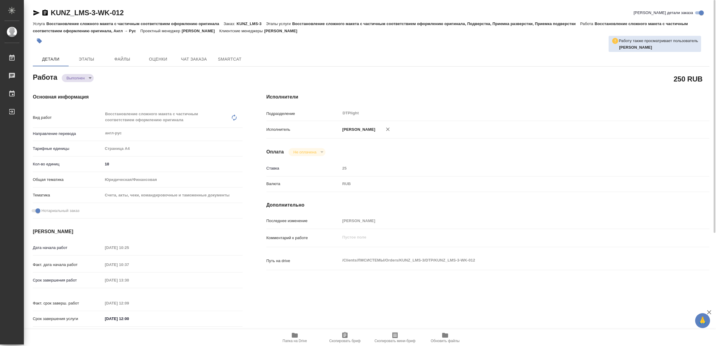
type textarea "x"
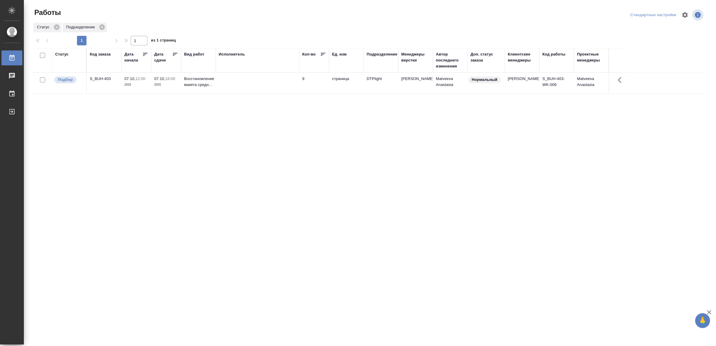
click at [261, 80] on td at bounding box center [258, 83] width 84 height 21
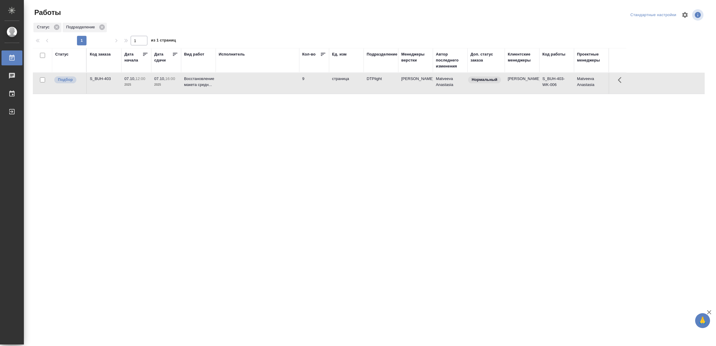
click at [261, 80] on td at bounding box center [258, 83] width 84 height 21
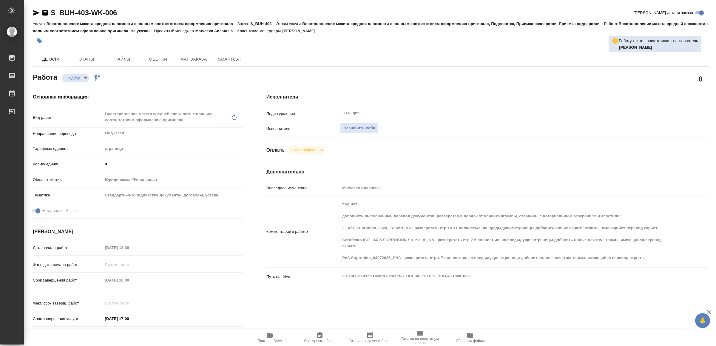
click at [278, 337] on span "Папка на Drive" at bounding box center [269, 337] width 43 height 11
type textarea "x"
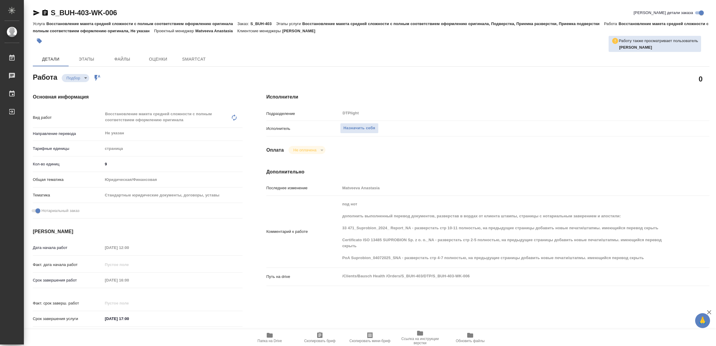
type textarea "x"
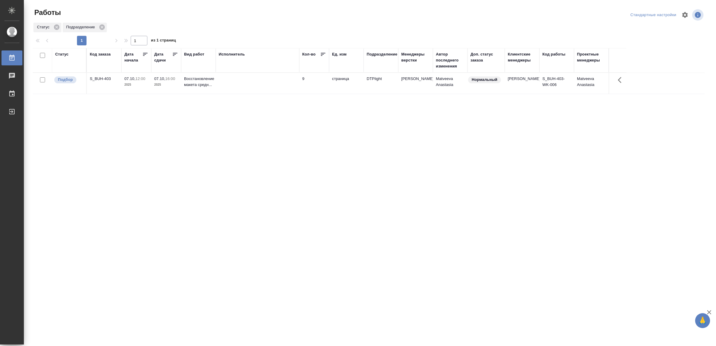
drag, startPoint x: 274, startPoint y: 193, endPoint x: 274, endPoint y: 189, distance: 4.5
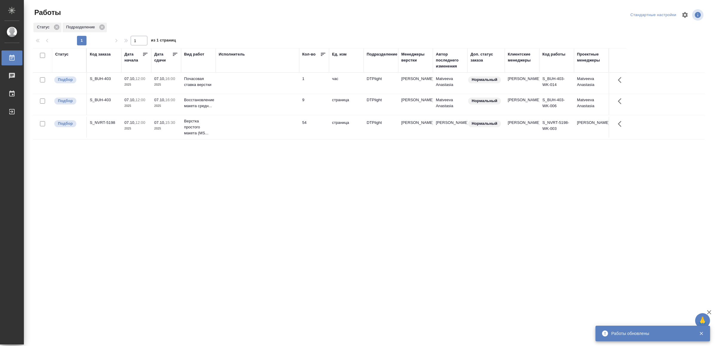
drag, startPoint x: 163, startPoint y: 172, endPoint x: 136, endPoint y: 226, distance: 60.2
click at [136, 226] on div "Статус Код заказа Дата начала Дата сдачи Вид работ Исполнитель Кол-во Ед. изм П…" at bounding box center [369, 155] width 672 height 215
click at [239, 87] on td at bounding box center [258, 83] width 84 height 21
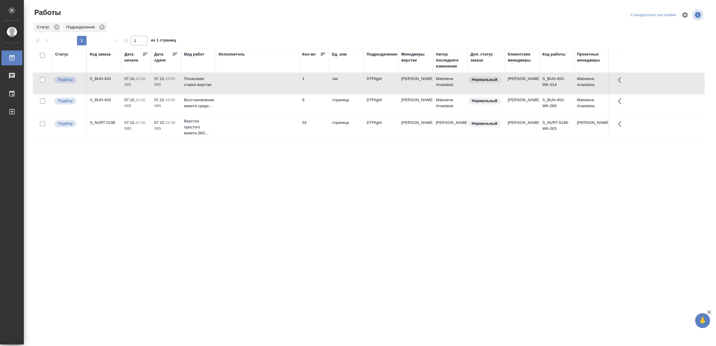
click at [239, 87] on td at bounding box center [258, 83] width 84 height 21
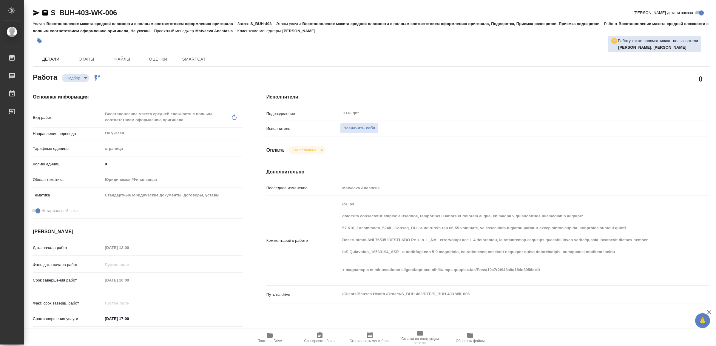
type textarea "x"
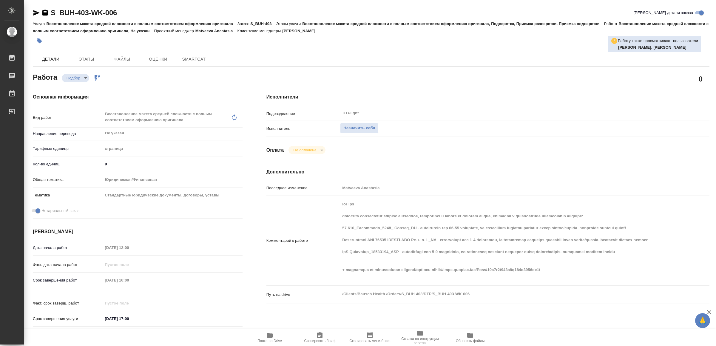
type textarea "x"
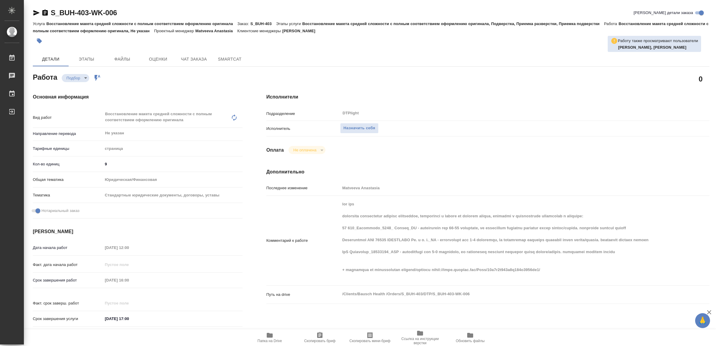
type textarea "x"
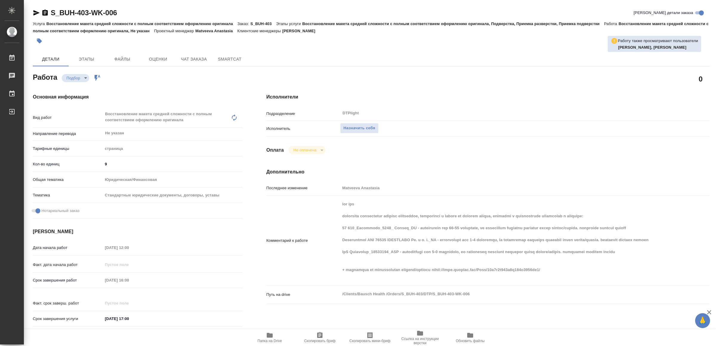
type textarea "x"
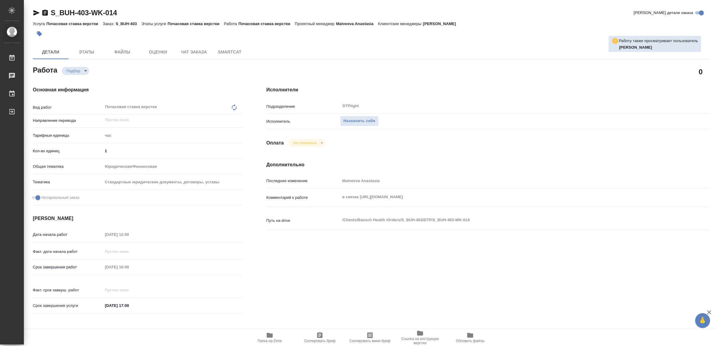
click at [277, 337] on span "Папка на Drive" at bounding box center [269, 337] width 43 height 11
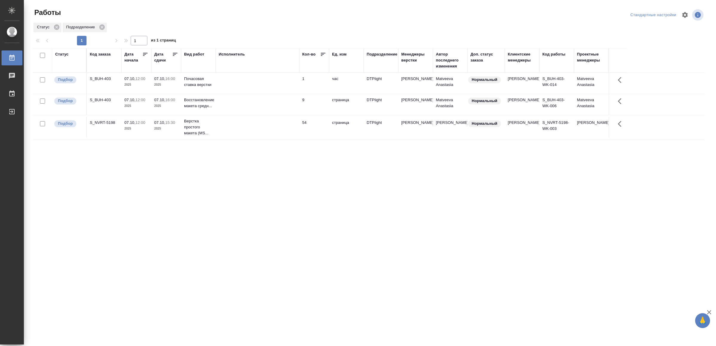
drag, startPoint x: 337, startPoint y: 236, endPoint x: 336, endPoint y: 228, distance: 8.1
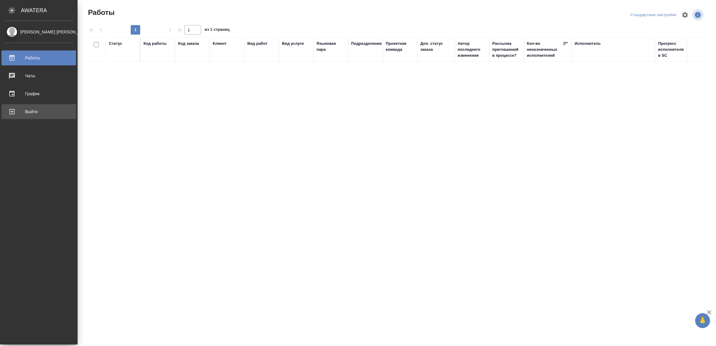
click at [22, 113] on div "Выйти" at bounding box center [38, 111] width 69 height 9
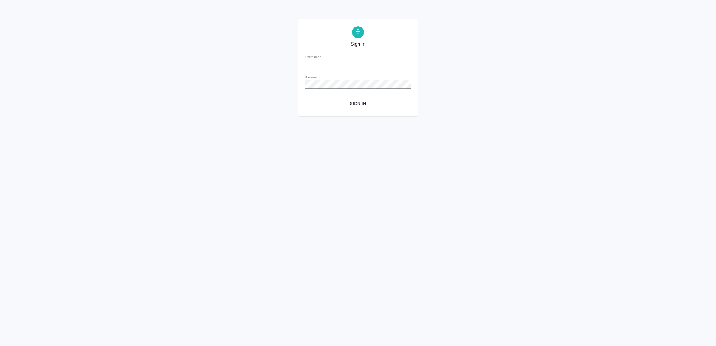
type input "v.yamkovenko@awatera.com"
click at [365, 100] on span "Sign in" at bounding box center [358, 103] width 96 height 7
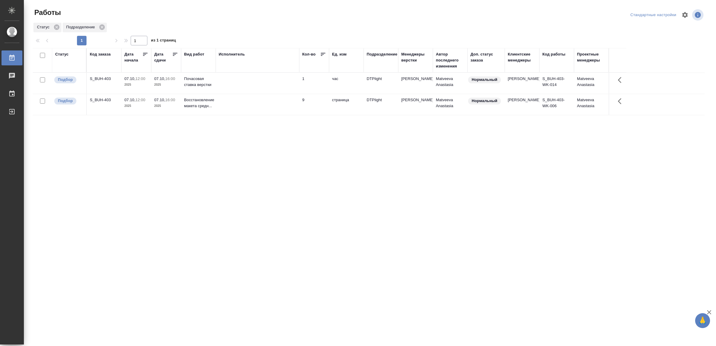
drag, startPoint x: 277, startPoint y: 148, endPoint x: 281, endPoint y: 137, distance: 11.3
drag, startPoint x: 278, startPoint y: 227, endPoint x: 277, endPoint y: 217, distance: 9.9
drag, startPoint x: 225, startPoint y: 207, endPoint x: 225, endPoint y: 204, distance: 3.6
drag, startPoint x: 245, startPoint y: 303, endPoint x: 247, endPoint y: 296, distance: 7.2
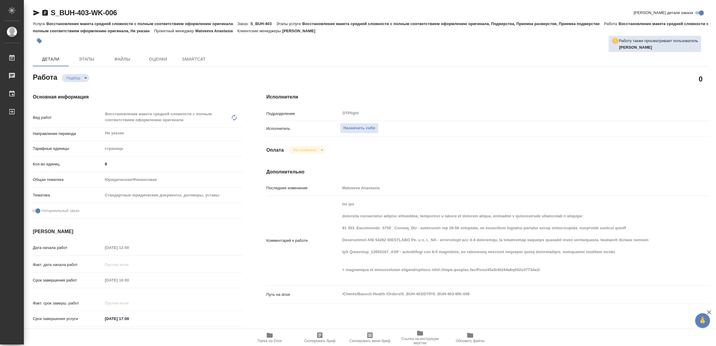
type textarea "x"
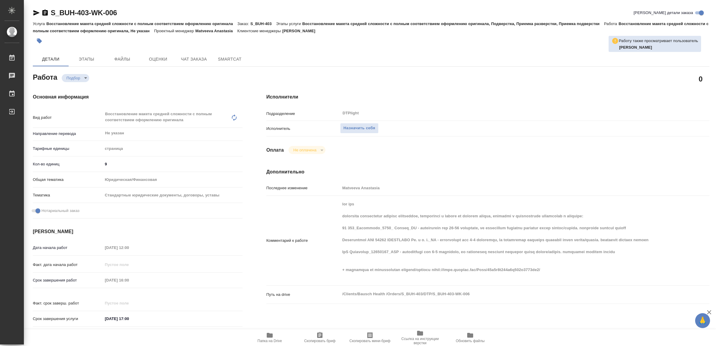
type textarea "x"
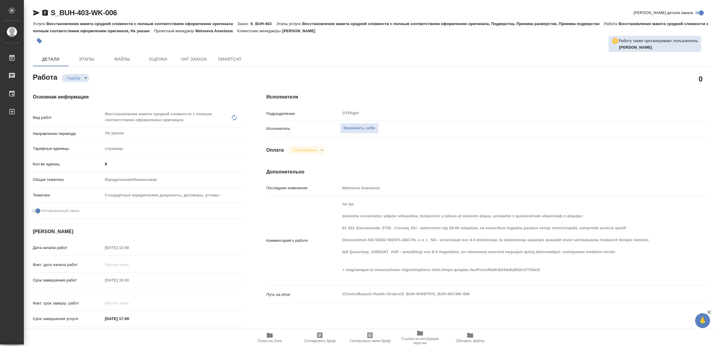
type textarea "x"
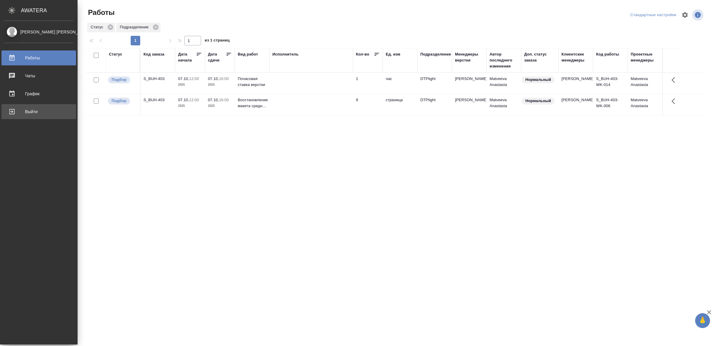
click at [25, 112] on div "Выйти" at bounding box center [38, 111] width 69 height 9
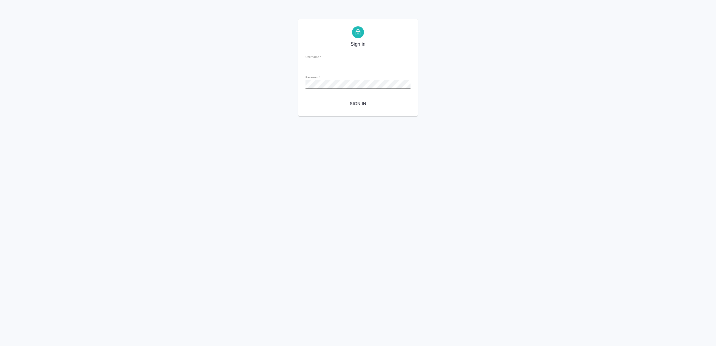
type input "v.yamkovenko@awatera.com"
click at [358, 100] on span "Sign in" at bounding box center [358, 103] width 96 height 7
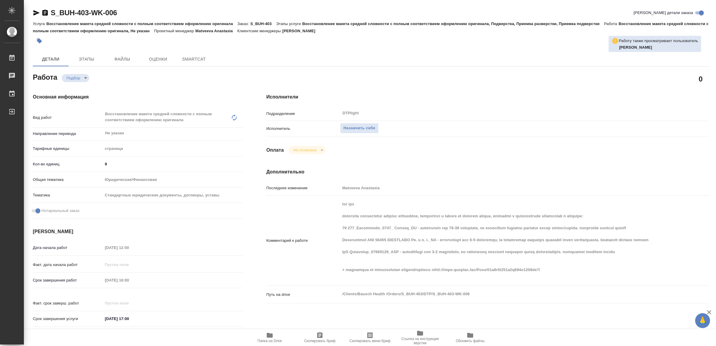
type textarea "x"
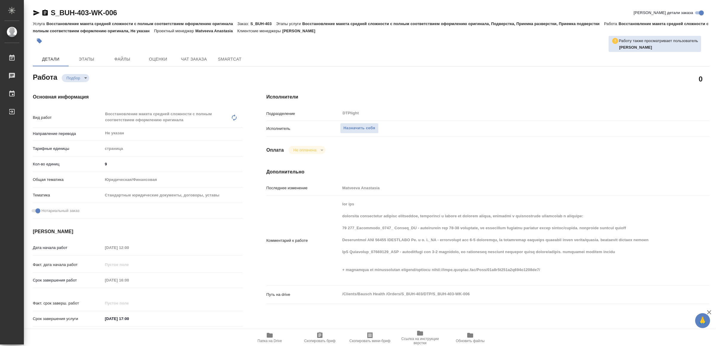
type textarea "x"
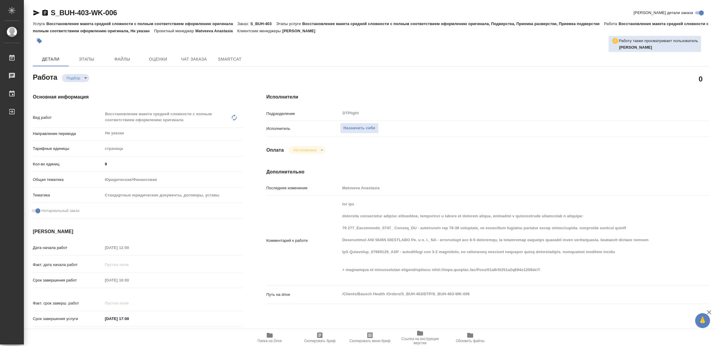
type textarea "x"
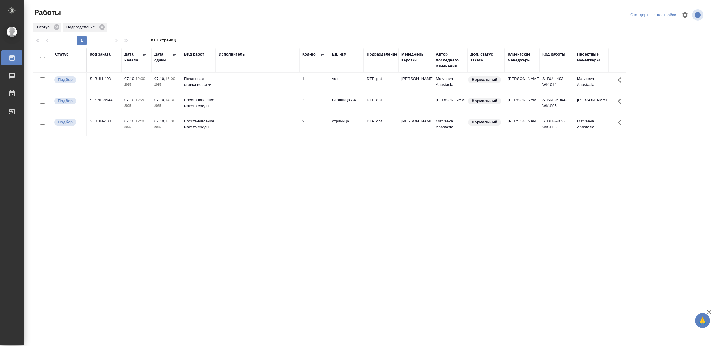
drag, startPoint x: 330, startPoint y: 251, endPoint x: 188, endPoint y: 216, distance: 145.8
click at [161, 214] on div "Статус Код заказа Дата начала Дата сдачи Вид работ Исполнитель Кол-во Ед. изм П…" at bounding box center [369, 155] width 672 height 215
click at [248, 113] on td at bounding box center [258, 104] width 84 height 21
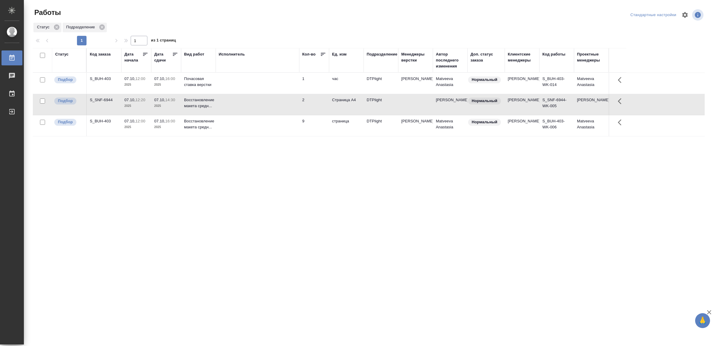
click at [248, 113] on td at bounding box center [258, 104] width 84 height 21
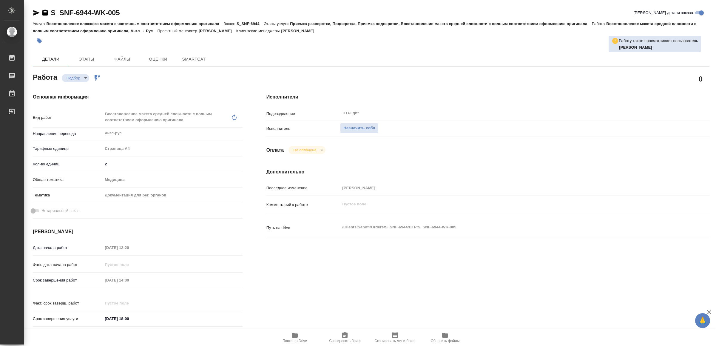
click at [298, 334] on icon "button" at bounding box center [295, 335] width 6 height 5
click at [360, 127] on span "Назначить себя" at bounding box center [360, 128] width 32 height 7
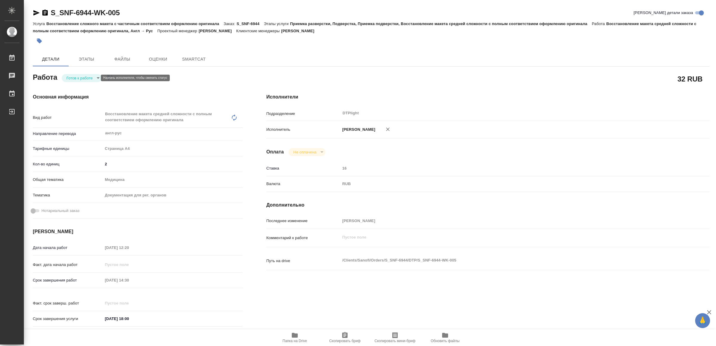
click at [82, 76] on body "🙏 .cls-1 fill:#fff; AWATERA Yamkovenko [PERSON_NAME] Работы Чаты График Выйти S…" at bounding box center [358, 173] width 716 height 346
click at [82, 76] on button "В работе" at bounding box center [77, 78] width 20 height 7
type textarea "x"
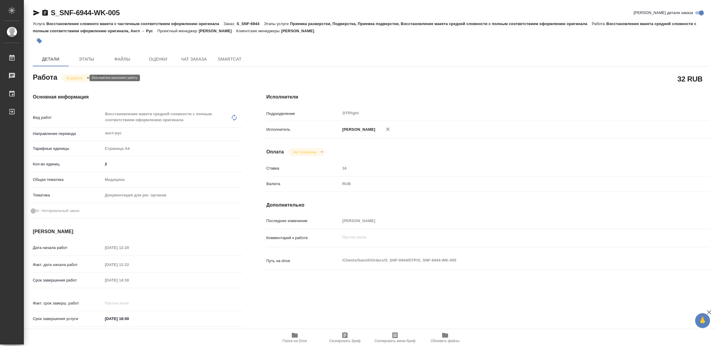
type textarea "x"
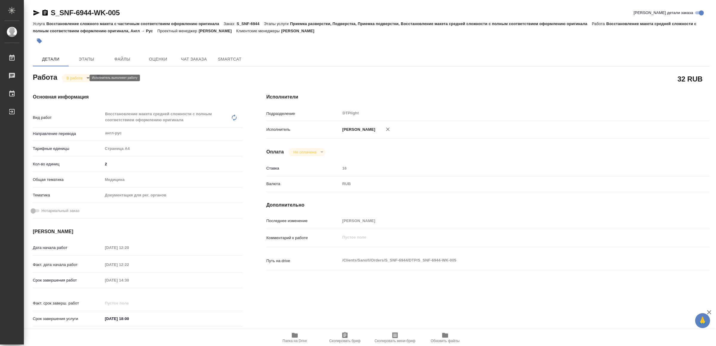
type textarea "x"
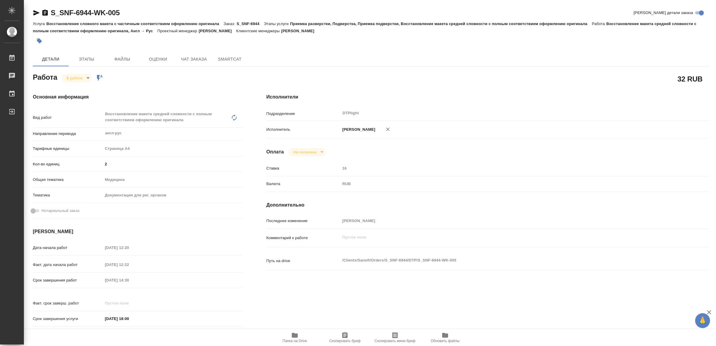
type textarea "x"
click at [34, 9] on icon "button" at bounding box center [36, 12] width 7 height 7
type textarea "x"
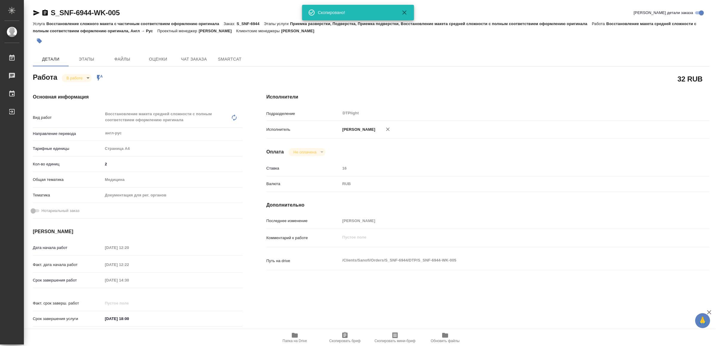
type textarea "x"
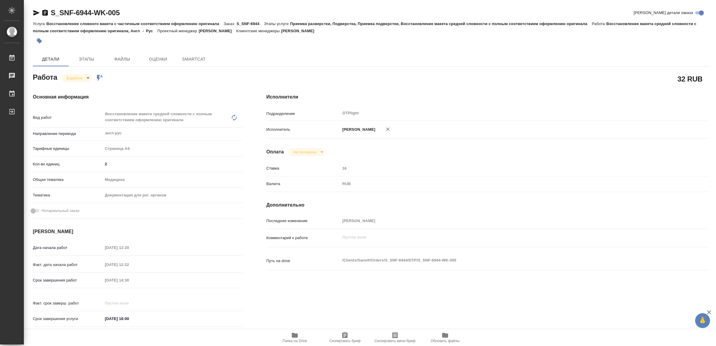
type textarea "x"
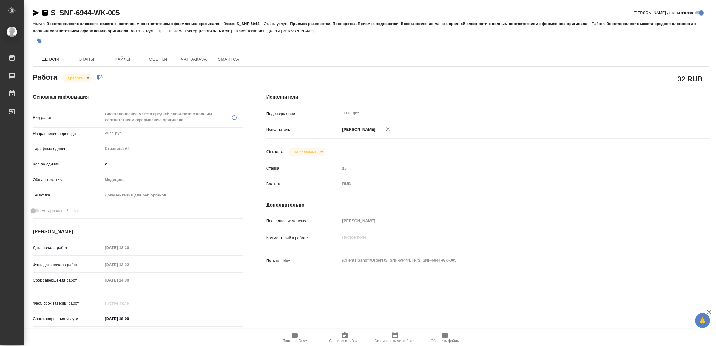
type textarea "x"
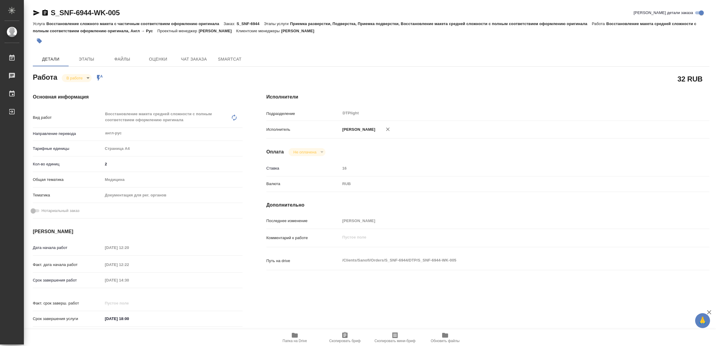
type textarea "x"
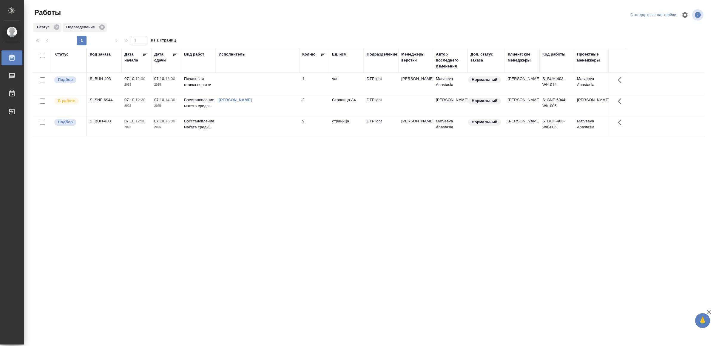
drag, startPoint x: 202, startPoint y: 199, endPoint x: 203, endPoint y: 195, distance: 4.2
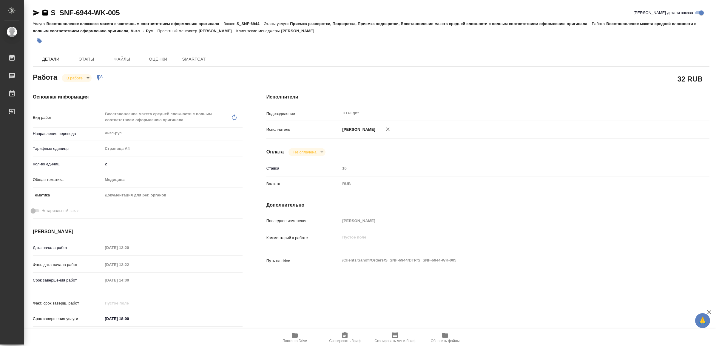
type textarea "x"
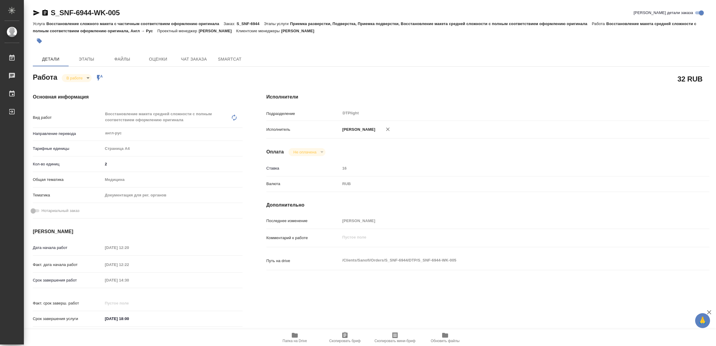
type textarea "x"
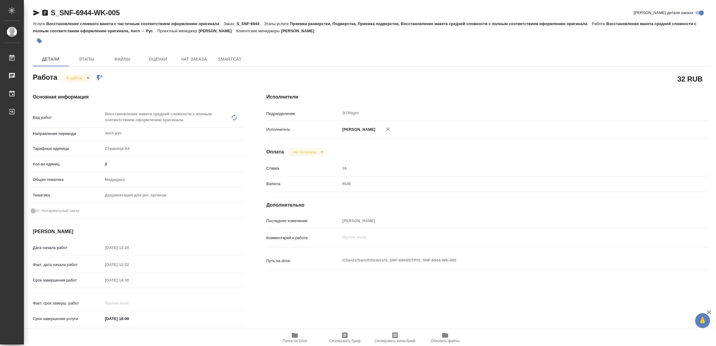
type textarea "x"
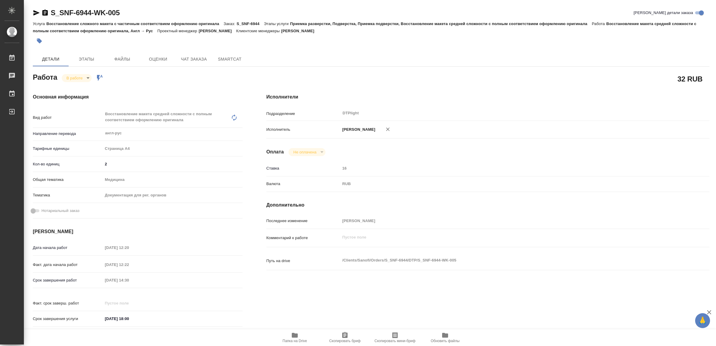
click at [296, 337] on icon "button" at bounding box center [295, 335] width 6 height 5
click at [36, 11] on icon "button" at bounding box center [36, 12] width 6 height 5
click at [80, 78] on body "🙏 .cls-1 fill:#fff; AWATERA Yamkovenko Vera Работы 0 Чаты График Выйти S_SNF-69…" at bounding box center [358, 173] width 716 height 346
click at [79, 96] on button "Сдан" at bounding box center [73, 98] width 13 height 7
type textarea "x"
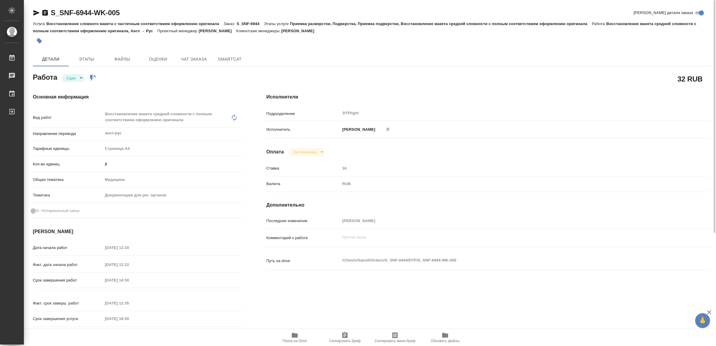
type textarea "x"
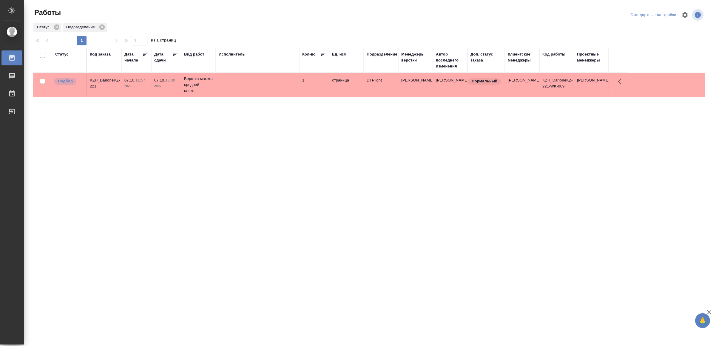
click at [258, 84] on td at bounding box center [258, 84] width 84 height 21
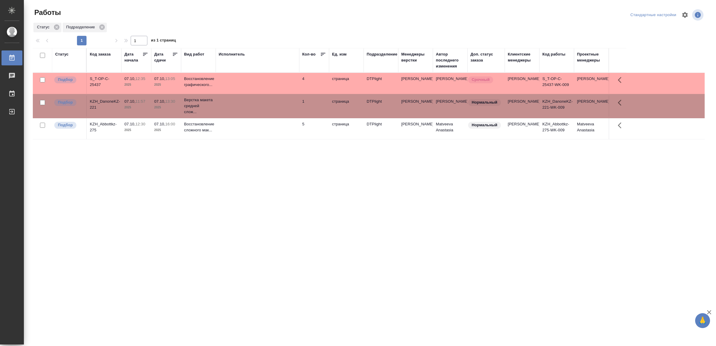
drag, startPoint x: 247, startPoint y: 231, endPoint x: 196, endPoint y: 195, distance: 62.9
click at [172, 227] on div "Статус Код заказа Дата начала Дата сдачи Вид работ Исполнитель Кол-во Ед. изм П…" at bounding box center [369, 155] width 672 height 215
click at [240, 136] on td at bounding box center [258, 128] width 84 height 21
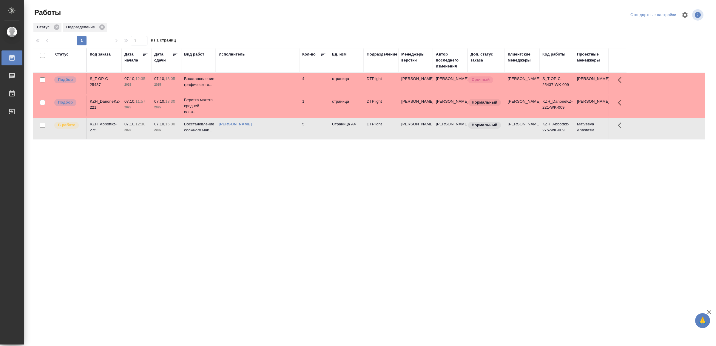
click at [233, 115] on td at bounding box center [258, 106] width 84 height 21
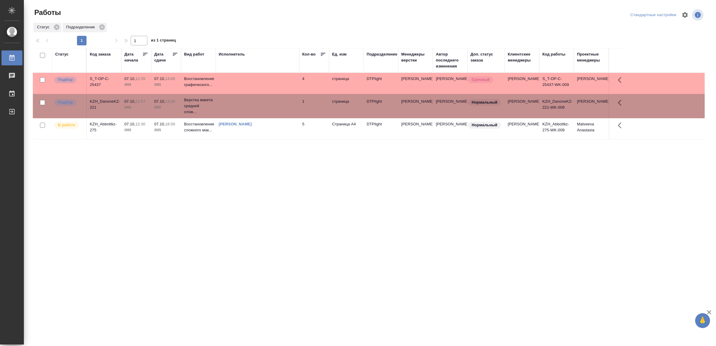
click at [233, 115] on td at bounding box center [258, 106] width 84 height 21
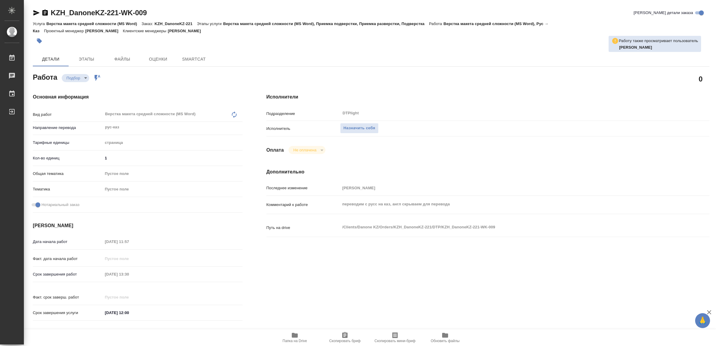
click at [296, 341] on span "Папка на Drive" at bounding box center [295, 341] width 24 height 4
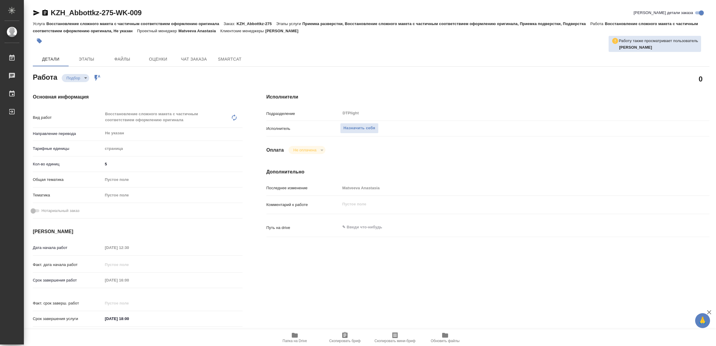
click at [290, 339] on span "Папка на Drive" at bounding box center [295, 341] width 24 height 4
click at [359, 127] on span "Назначить себя" at bounding box center [360, 128] width 32 height 7
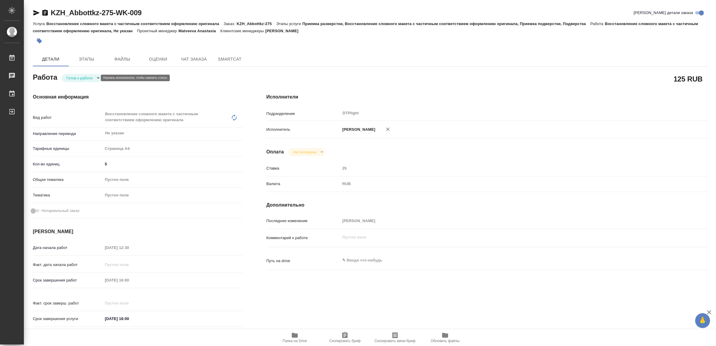
click at [82, 78] on body "🙏 .cls-1 fill:#fff; AWATERA Yamkovenko [PERSON_NAME] Работы Чаты График Выйти K…" at bounding box center [358, 173] width 716 height 346
click at [82, 78] on button "В работе" at bounding box center [77, 78] width 20 height 7
type textarea "x"
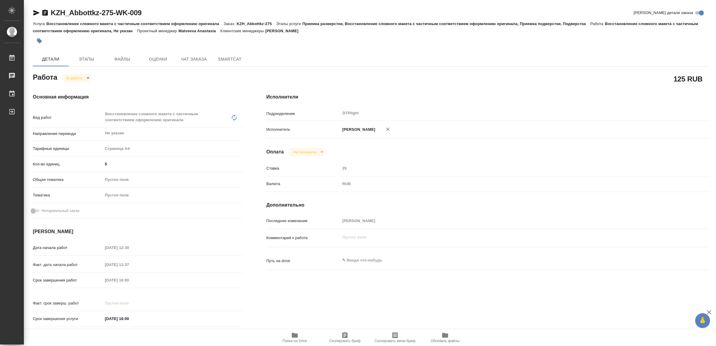
type textarea "x"
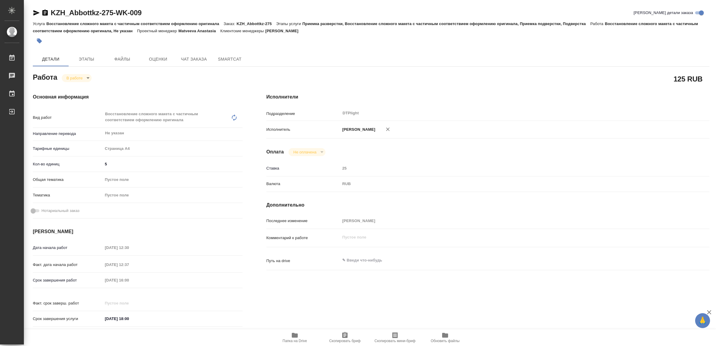
type textarea "x"
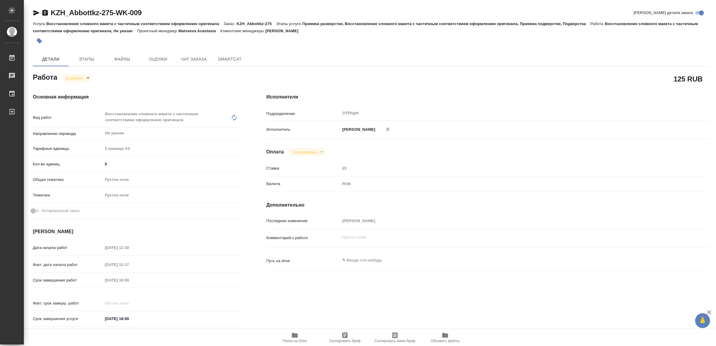
type textarea "x"
click at [34, 13] on icon "button" at bounding box center [36, 12] width 7 height 7
type textarea "x"
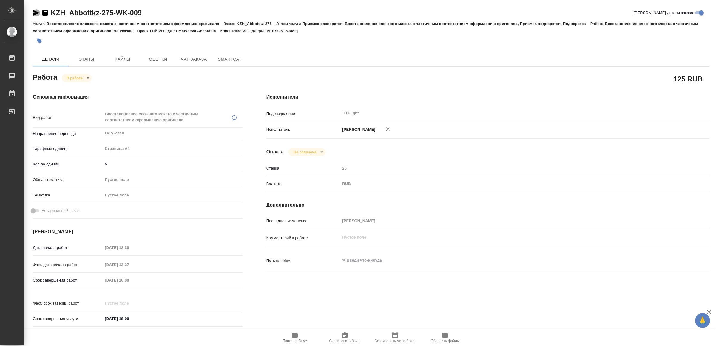
type textarea "x"
click at [290, 336] on span "Папка на Drive" at bounding box center [294, 337] width 43 height 11
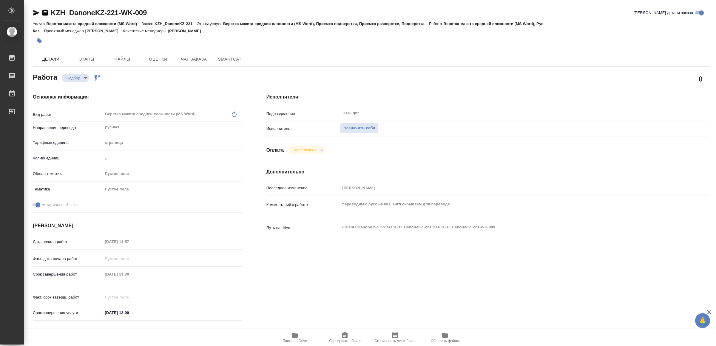
drag, startPoint x: 366, startPoint y: 127, endPoint x: 368, endPoint y: 138, distance: 11.0
click at [365, 127] on span "Назначить себя" at bounding box center [360, 128] width 32 height 7
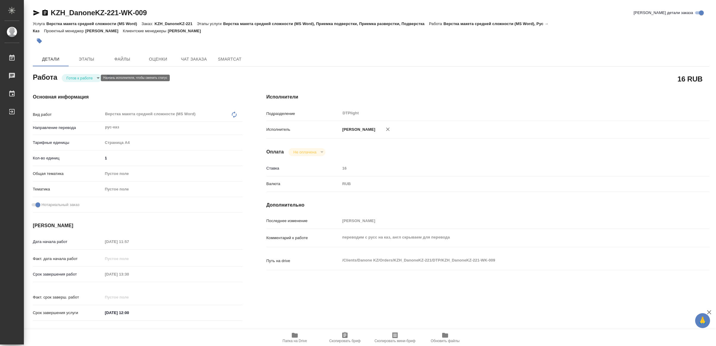
click at [76, 80] on body "🙏 .cls-1 fill:#fff; AWATERA Yamkovenko [PERSON_NAME] Работы Чаты График Выйти K…" at bounding box center [358, 173] width 716 height 346
click at [76, 79] on button "В работе" at bounding box center [77, 78] width 20 height 7
type textarea "x"
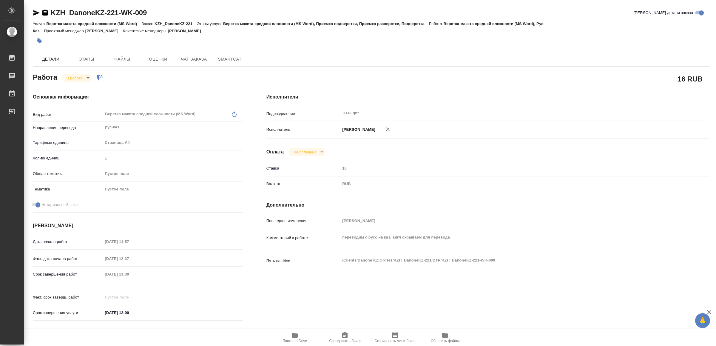
type textarea "x"
click at [36, 11] on icon "button" at bounding box center [36, 12] width 6 height 5
type textarea "x"
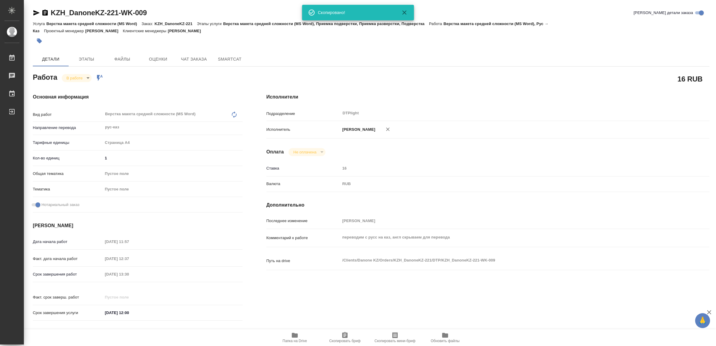
type textarea "x"
click at [296, 339] on span "Папка на Drive" at bounding box center [295, 341] width 24 height 4
click at [33, 9] on icon "button" at bounding box center [36, 12] width 7 height 7
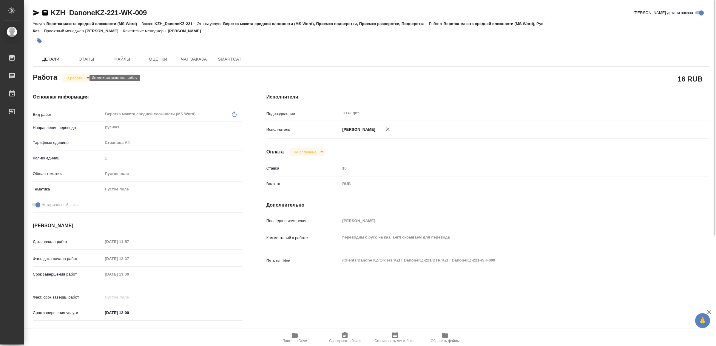
click at [80, 75] on body "🙏 .cls-1 fill:#fff; AWATERA Yamkovenko Vera Работы 0 Чаты График Выйти KZH_Dano…" at bounding box center [358, 173] width 716 height 346
click at [84, 87] on button "Выполнен" at bounding box center [78, 88] width 22 height 7
type textarea "x"
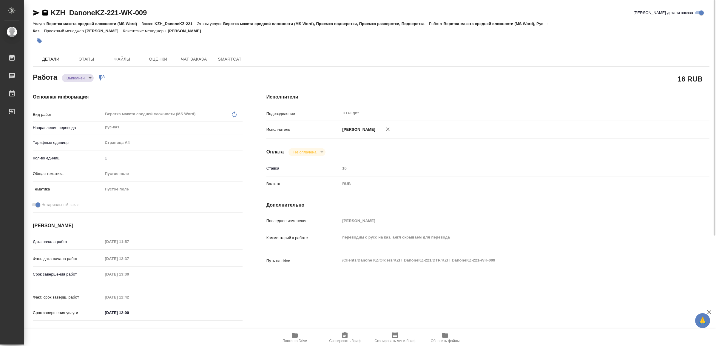
type textarea "x"
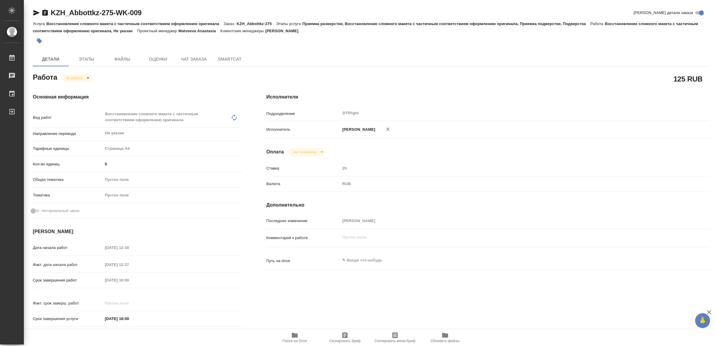
click at [291, 336] on icon "button" at bounding box center [294, 335] width 7 height 7
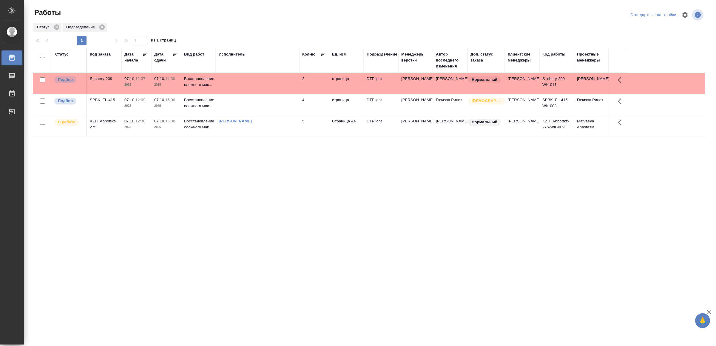
click at [246, 80] on td at bounding box center [258, 83] width 84 height 21
click at [246, 81] on td at bounding box center [258, 83] width 84 height 21
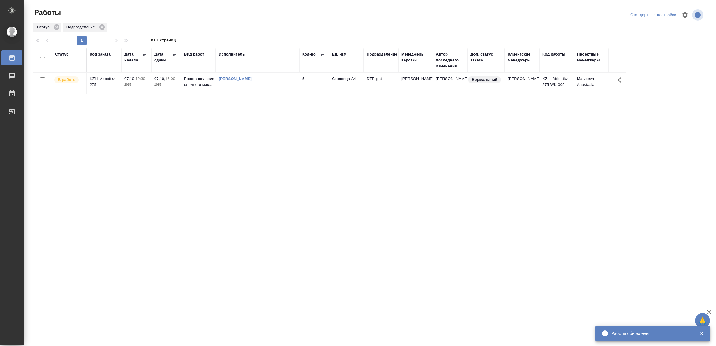
click at [281, 79] on div "[PERSON_NAME]" at bounding box center [258, 79] width 78 height 6
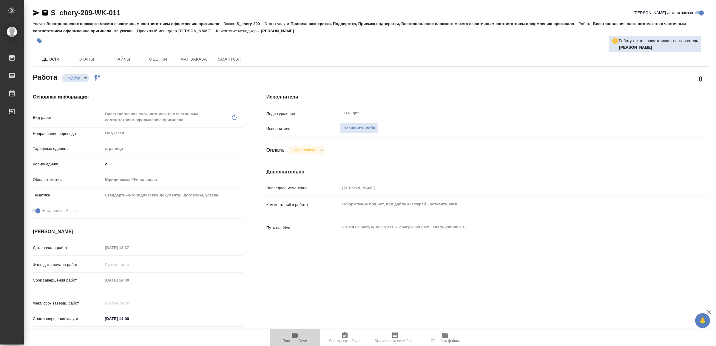
click at [297, 336] on icon "button" at bounding box center [295, 335] width 6 height 5
click at [357, 125] on span "Назначить себя" at bounding box center [360, 128] width 32 height 7
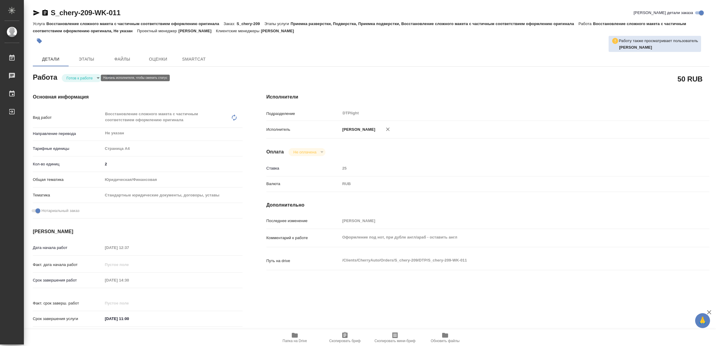
click at [81, 76] on body "🙏 .cls-1 fill:#fff; AWATERA Yamkovenko Vera Работы Чаты График Выйти S_chery-20…" at bounding box center [358, 173] width 716 height 346
click at [81, 76] on button "В работе" at bounding box center [77, 78] width 20 height 7
type textarea "x"
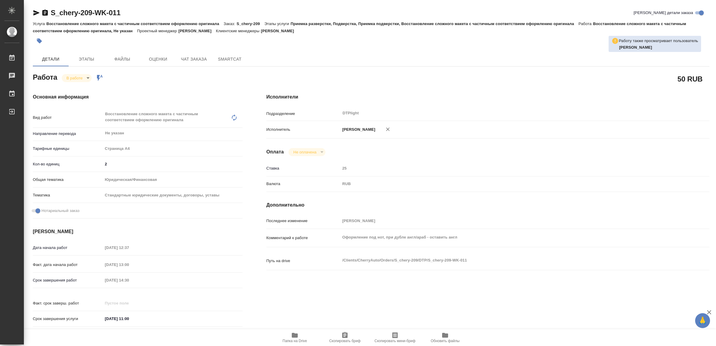
type textarea "x"
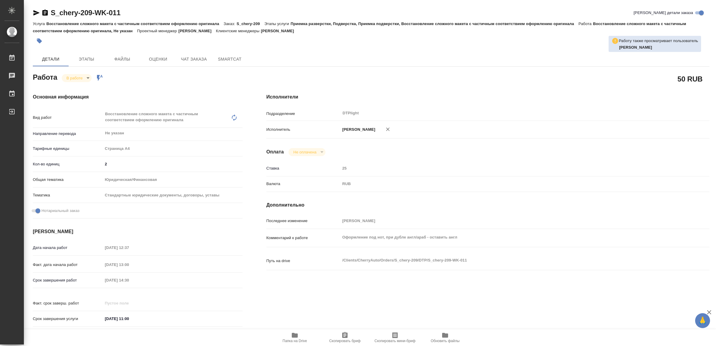
type textarea "x"
click at [36, 11] on icon "button" at bounding box center [36, 12] width 7 height 7
type textarea "x"
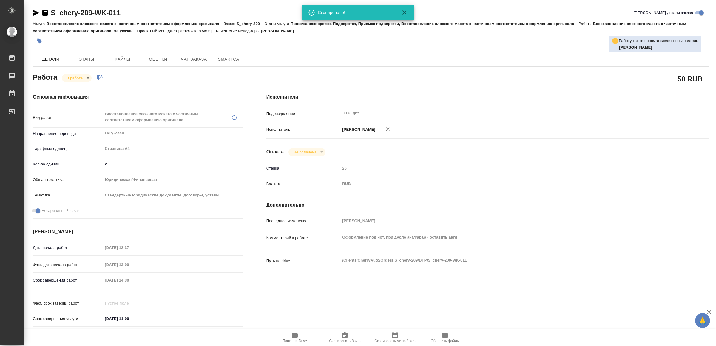
type textarea "x"
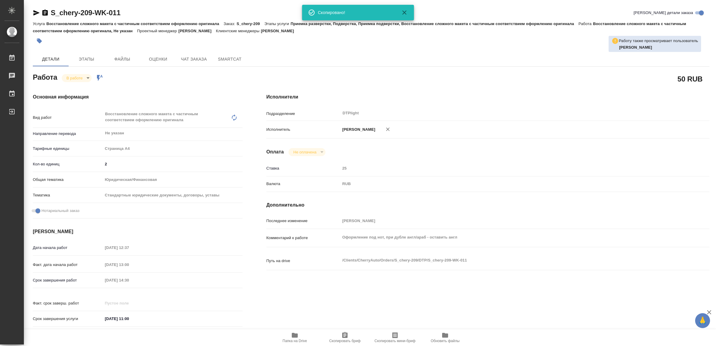
type textarea "x"
click at [297, 334] on icon "button" at bounding box center [295, 335] width 6 height 5
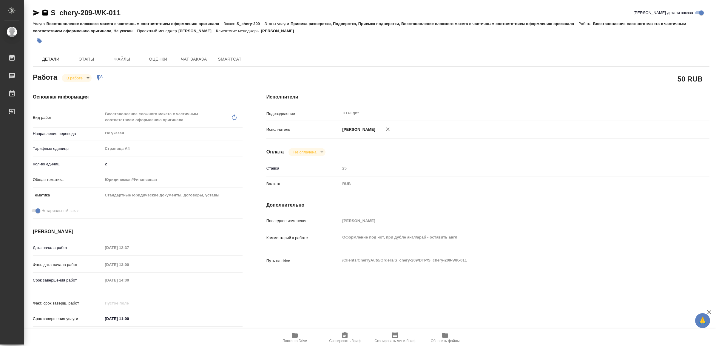
click at [36, 13] on icon "button" at bounding box center [36, 12] width 7 height 7
click at [78, 78] on body "🙏 .cls-1 fill:#fff; AWATERA Yamkovenko Vera Работы 0 Чаты График Выйти S_chery-…" at bounding box center [358, 173] width 716 height 346
click at [81, 85] on button "Выполнен" at bounding box center [78, 88] width 22 height 7
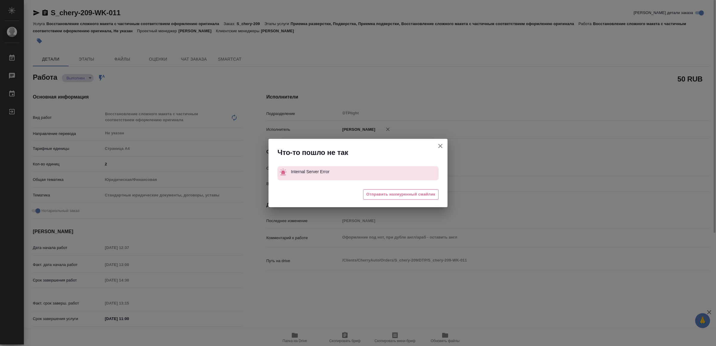
type textarea "x"
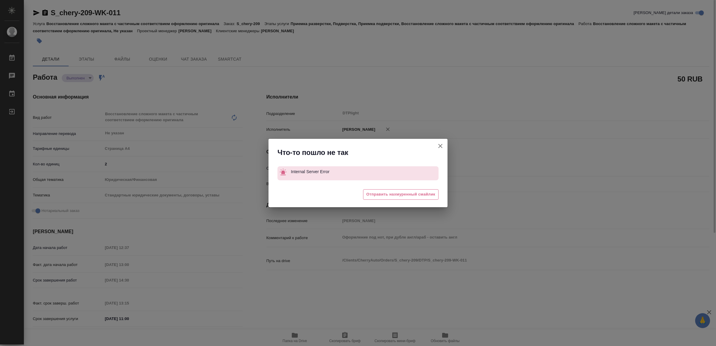
type textarea "x"
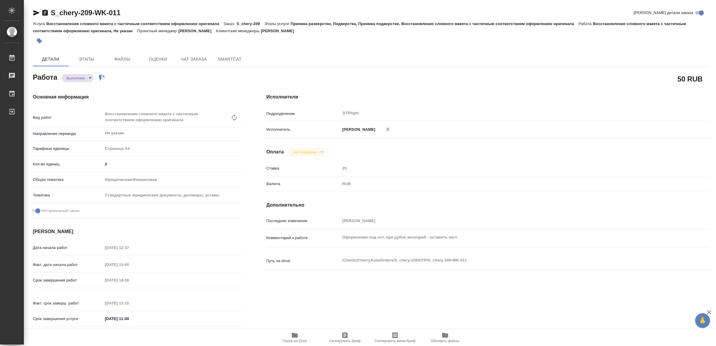
click at [300, 337] on span "Папка на Drive" at bounding box center [294, 337] width 43 height 11
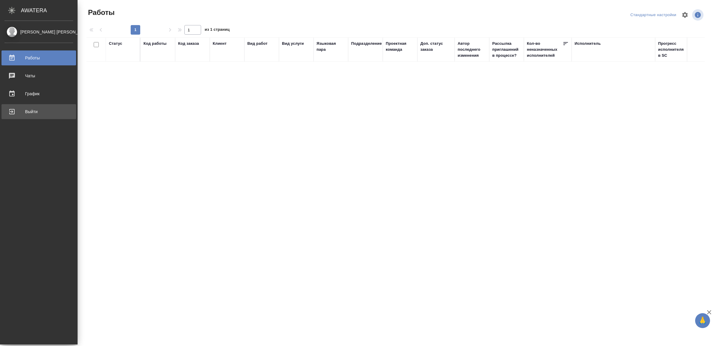
click at [20, 109] on div "Выйти" at bounding box center [38, 111] width 69 height 9
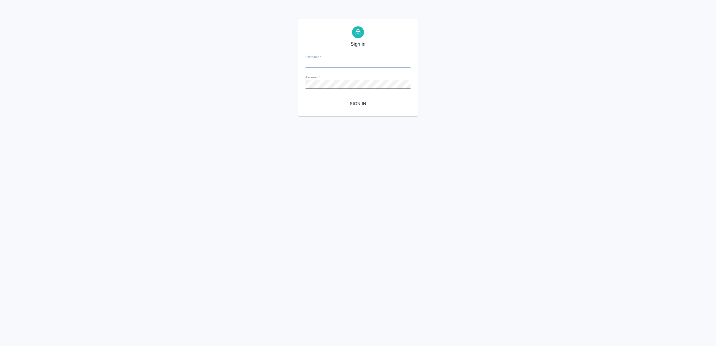
type input "[EMAIL_ADDRESS][DOMAIN_NAME]"
click at [342, 104] on span "Sign in" at bounding box center [358, 103] width 96 height 7
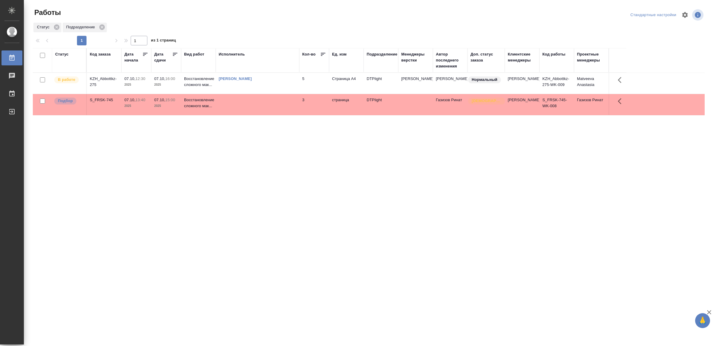
click at [241, 109] on td at bounding box center [258, 104] width 84 height 21
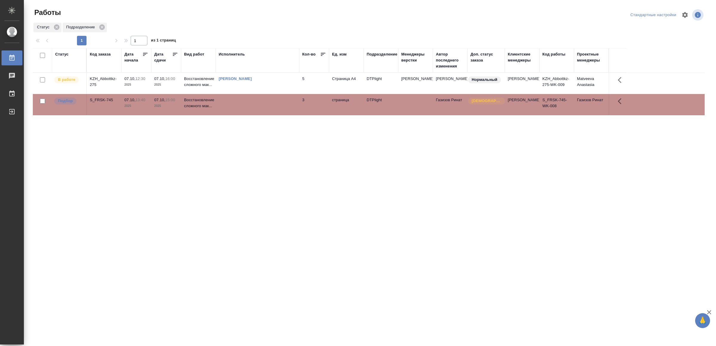
click at [241, 109] on td at bounding box center [258, 104] width 84 height 21
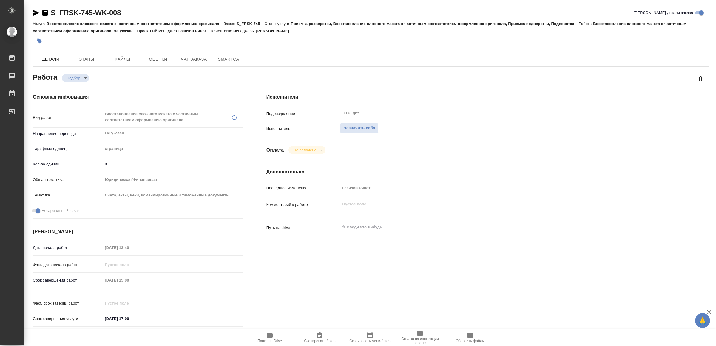
click at [276, 338] on span "Папка на Drive" at bounding box center [269, 337] width 43 height 11
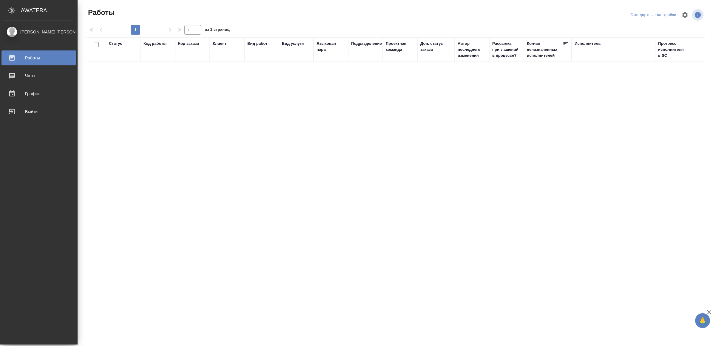
click at [13, 112] on div "Выйти" at bounding box center [38, 111] width 69 height 9
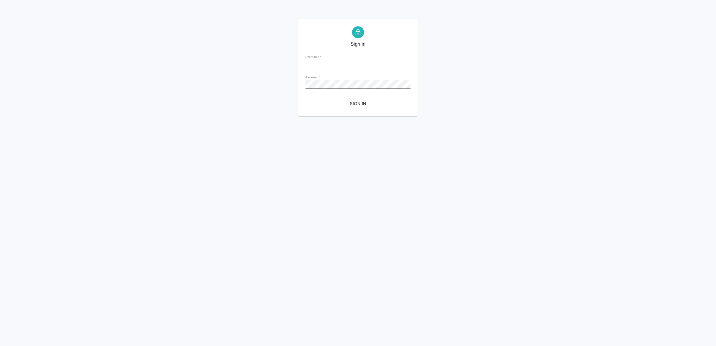
type input "[EMAIL_ADDRESS][DOMAIN_NAME]"
click at [346, 100] on span "Sign in" at bounding box center [358, 103] width 96 height 7
